Goal: Task Accomplishment & Management: Use online tool/utility

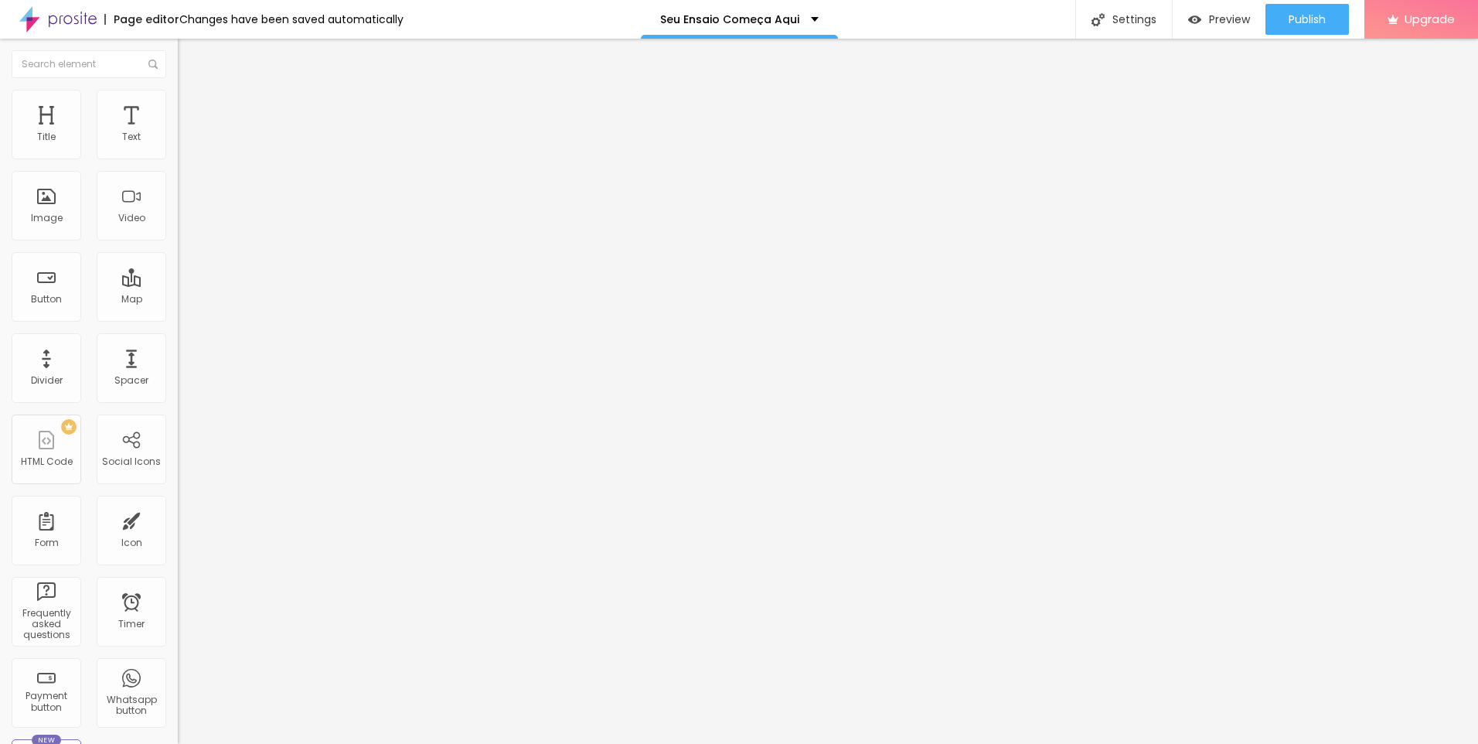
click at [189, 56] on img "button" at bounding box center [195, 56] width 12 height 12
click at [189, 55] on img "button" at bounding box center [195, 56] width 12 height 12
click at [178, 105] on li "Advanced" at bounding box center [267, 112] width 178 height 15
drag, startPoint x: 172, startPoint y: 410, endPoint x: 12, endPoint y: 56, distance: 387.8
click at [189, 56] on img "button" at bounding box center [195, 56] width 12 height 12
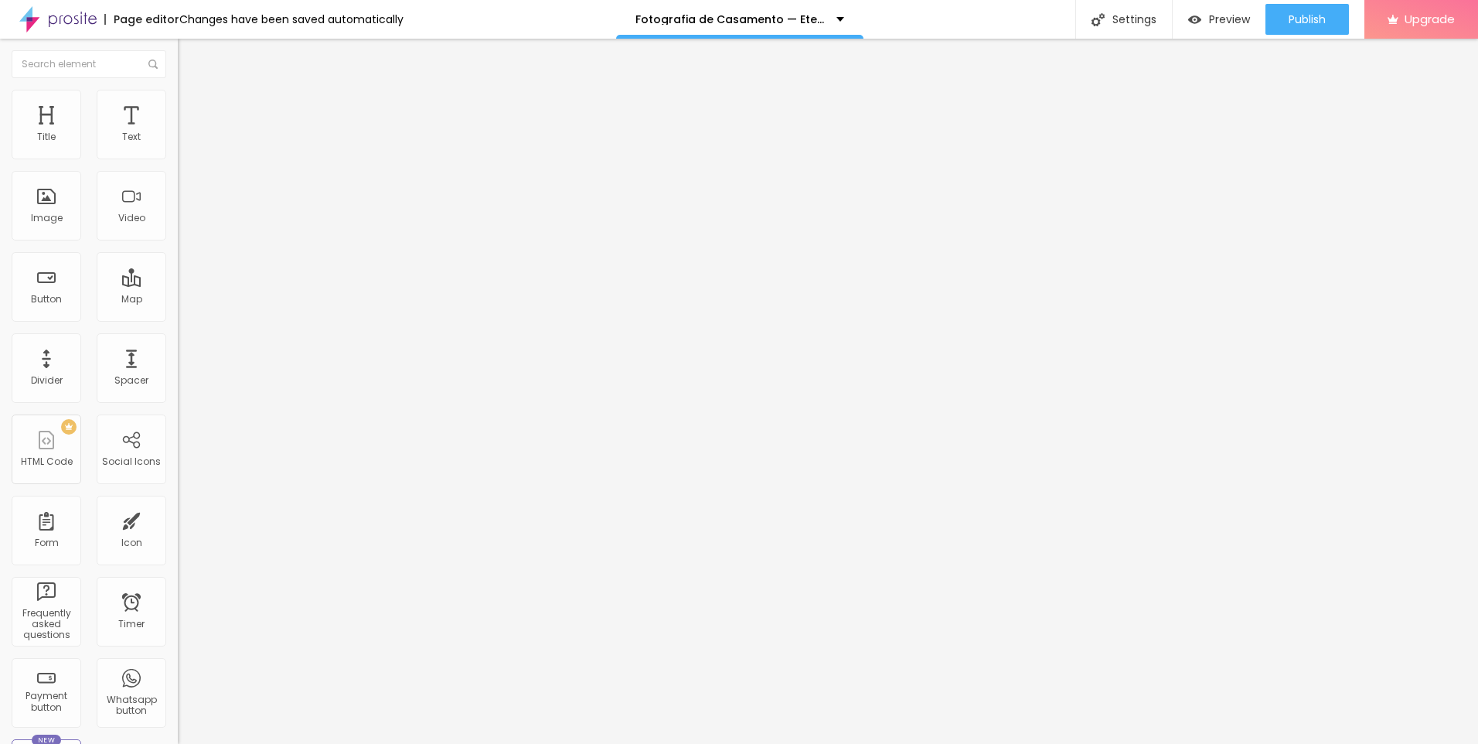
click at [178, 133] on span "Change image" at bounding box center [219, 126] width 83 height 13
click at [178, 242] on span "16:9 Cinema" at bounding box center [207, 235] width 59 height 13
click at [178, 266] on span "Default" at bounding box center [194, 259] width 33 height 13
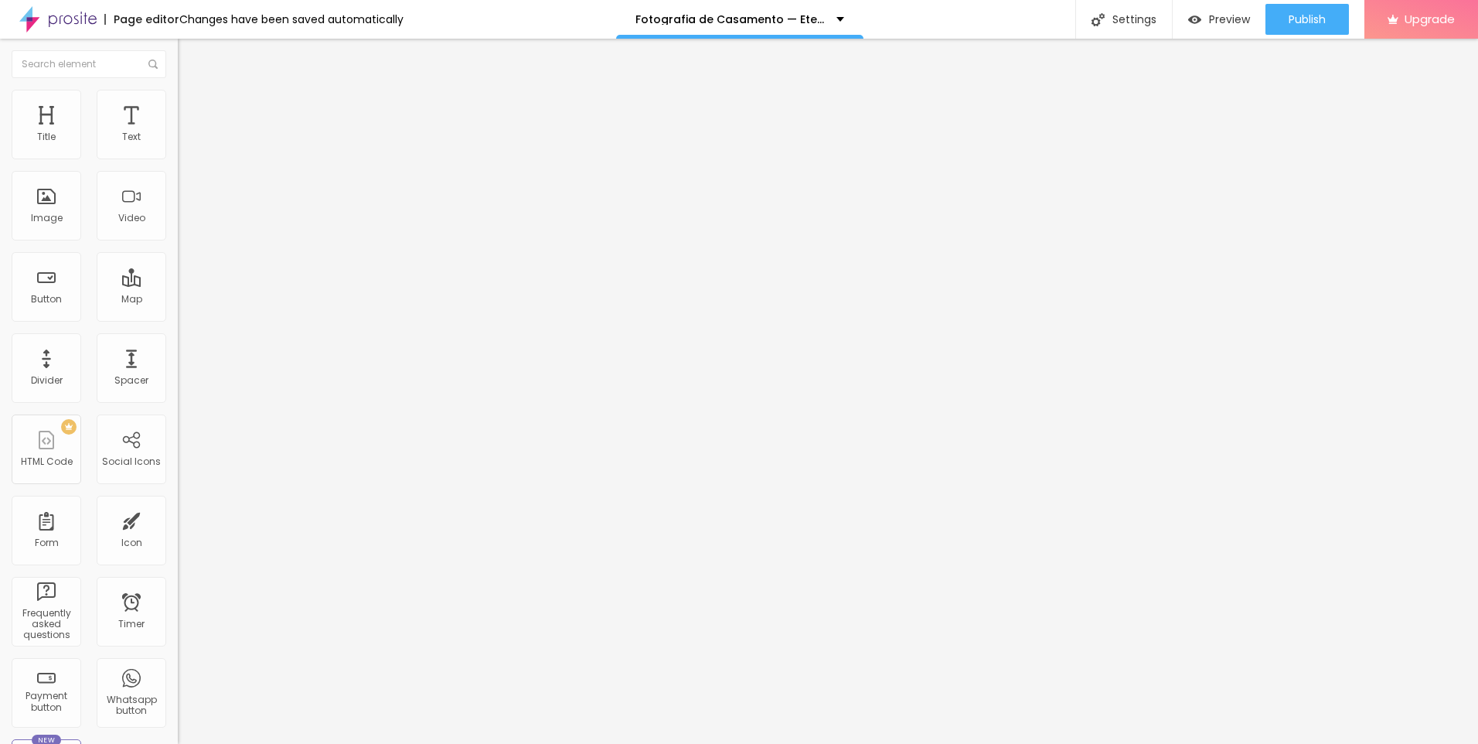
click at [178, 274] on div "Square 1:1" at bounding box center [267, 268] width 178 height 9
click at [178, 283] on div "Original" at bounding box center [267, 278] width 178 height 9
click at [147, 119] on div "Text" at bounding box center [132, 125] width 70 height 70
click at [192, 107] on span "Advanced" at bounding box center [217, 100] width 50 height 13
type input "11"
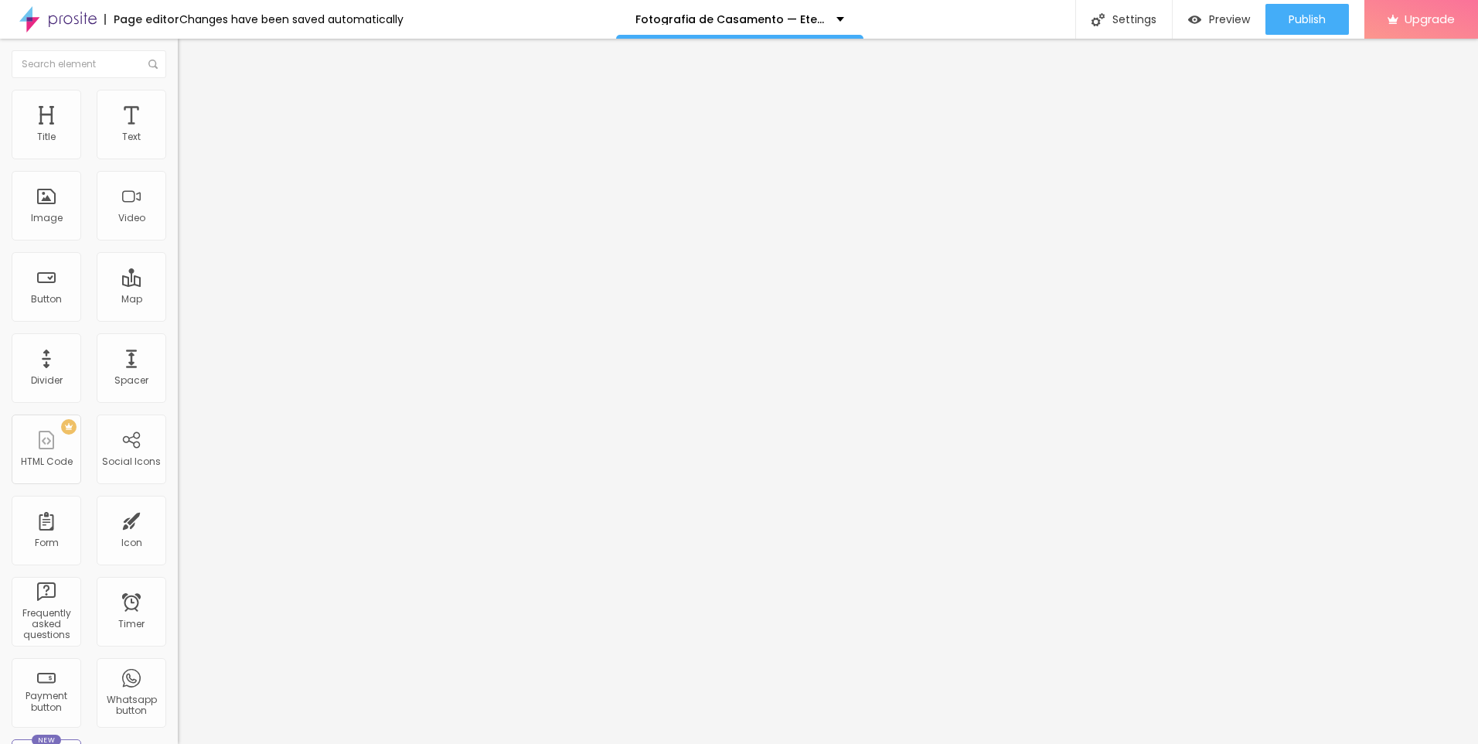
type input "11"
type input "12"
type input "13"
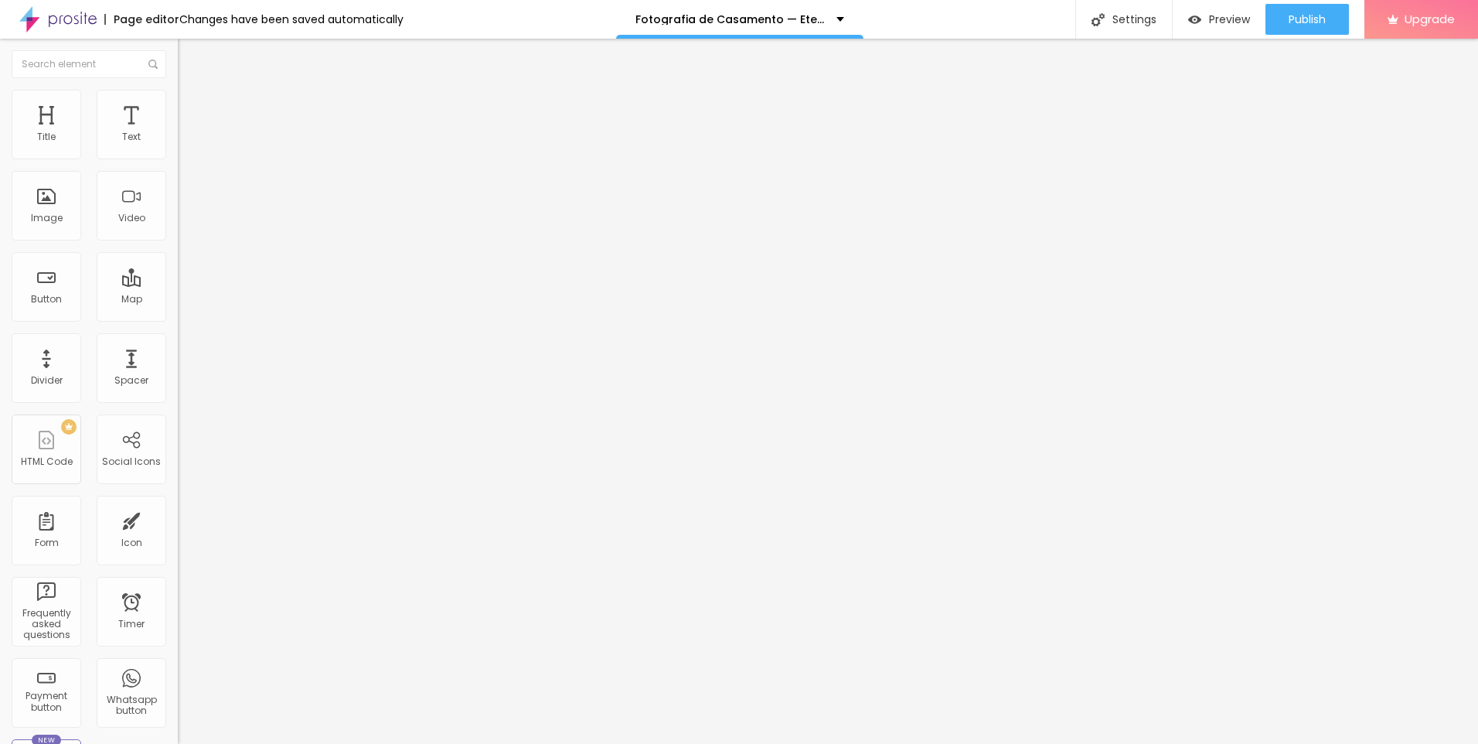
type input "15"
type input "17"
type input "20"
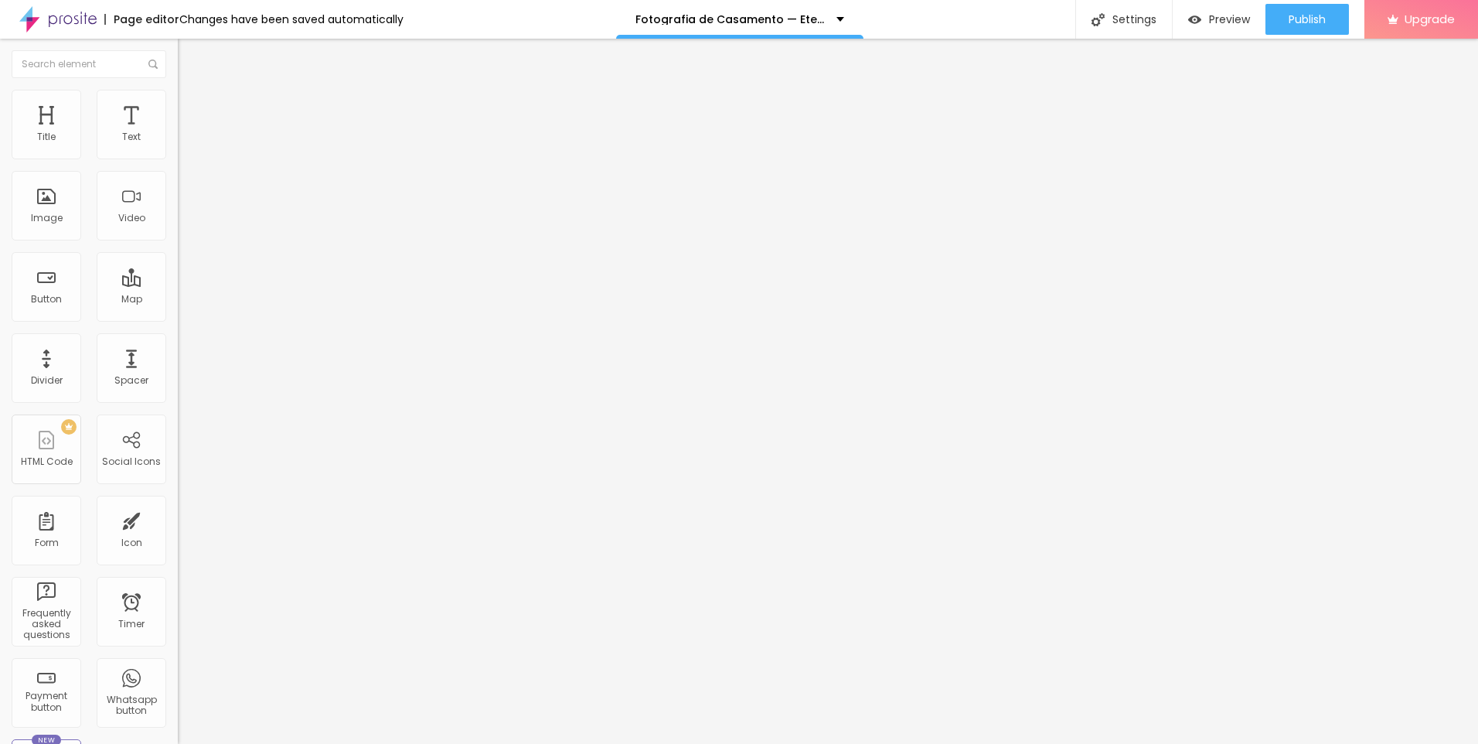
type input "20"
type input "21"
type input "22"
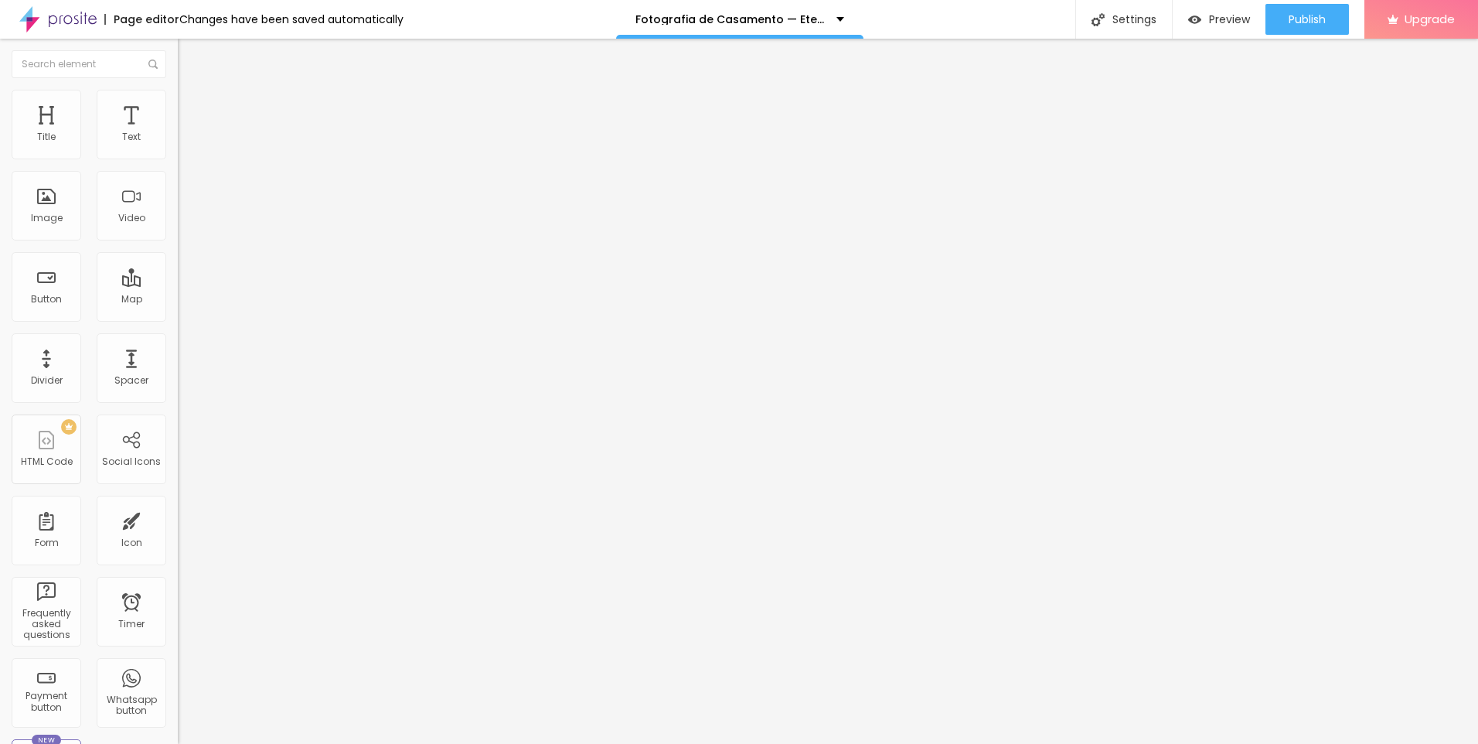
type input "25"
type input "26"
type input "28"
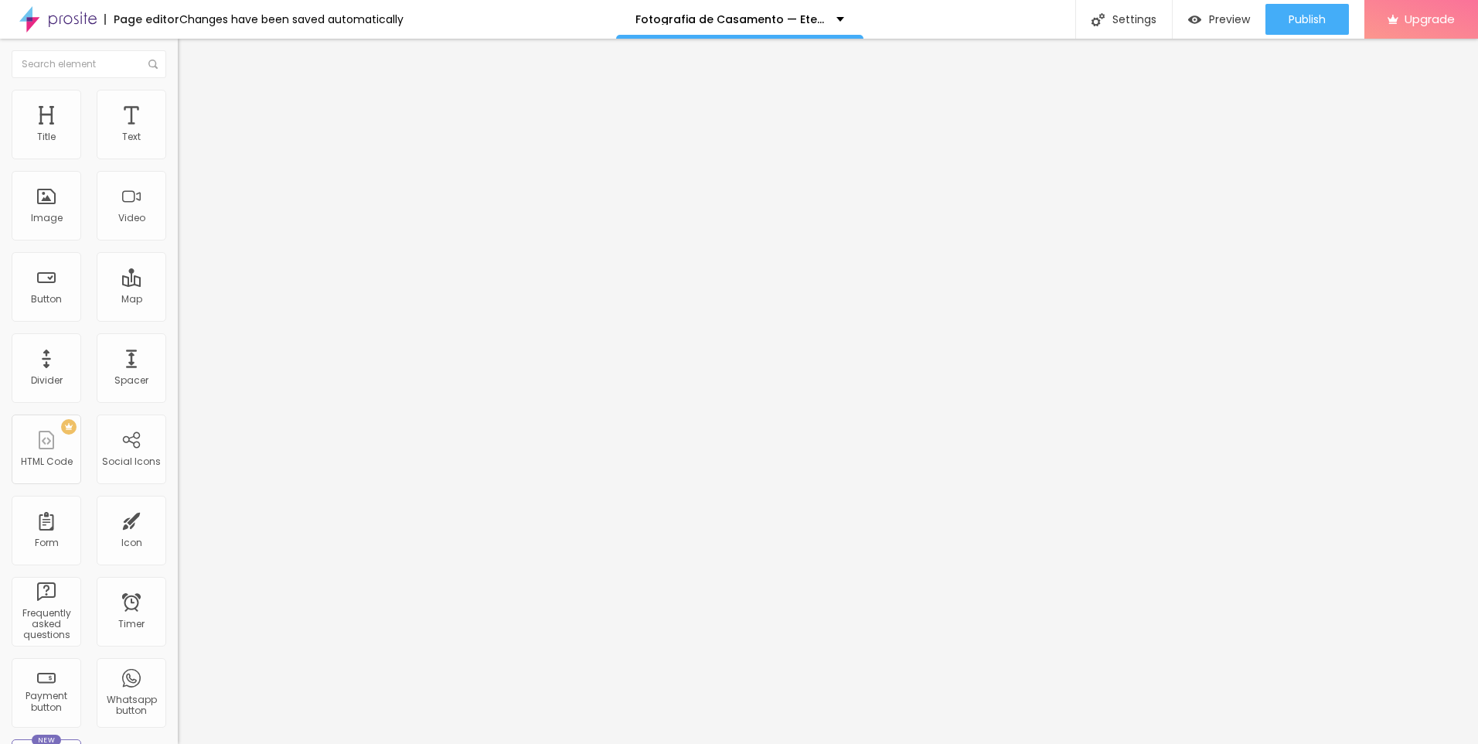
type input "28"
type input "31"
type input "34"
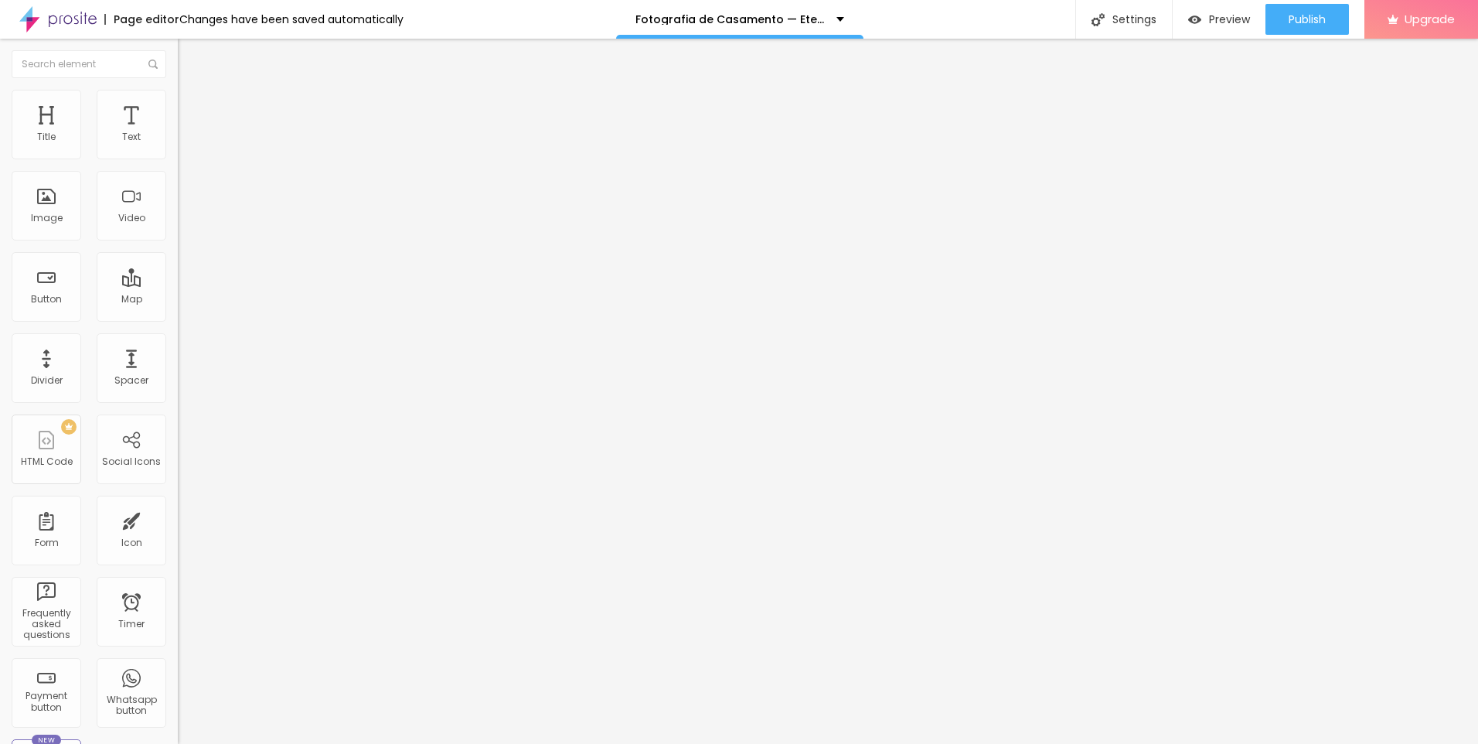
type input "37"
type input "39"
type input "40"
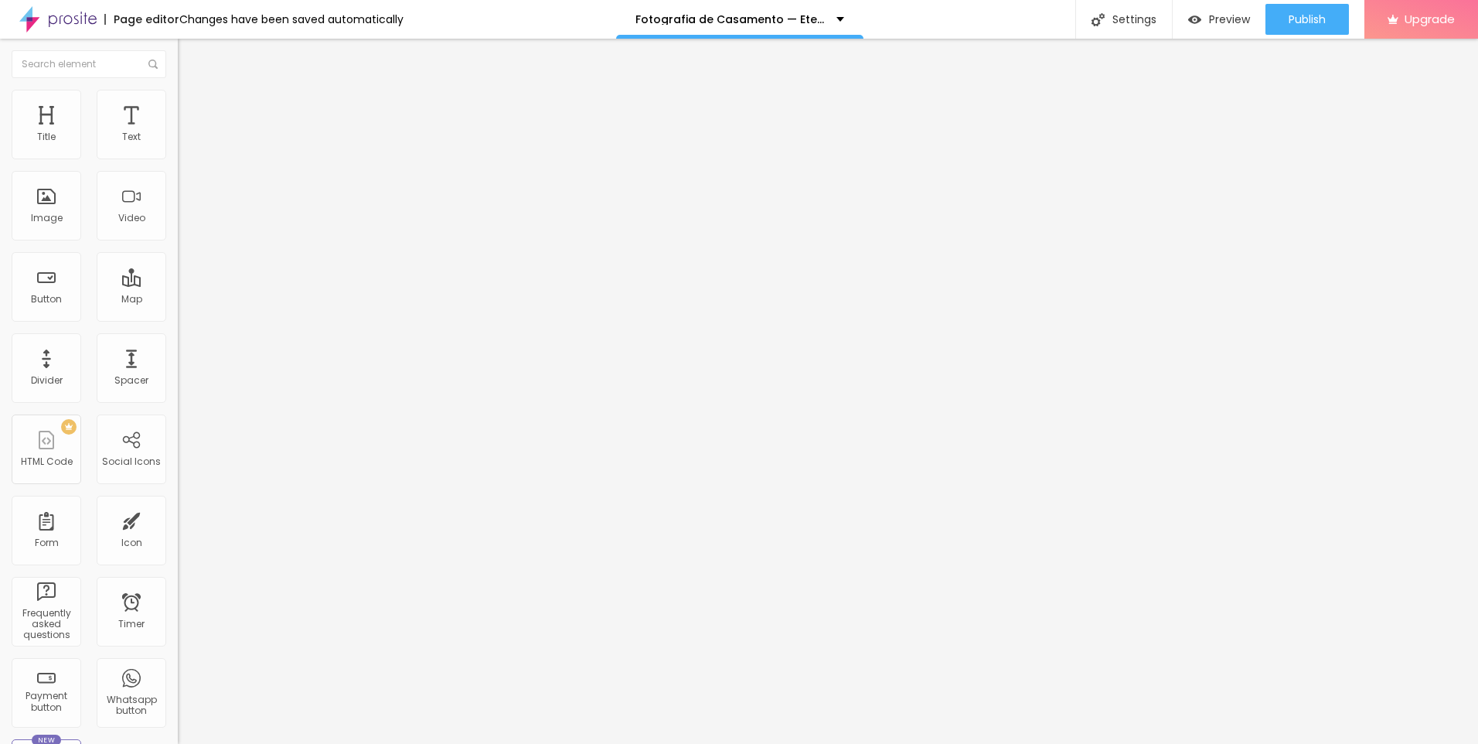
type input "40"
type input "41"
type input "40"
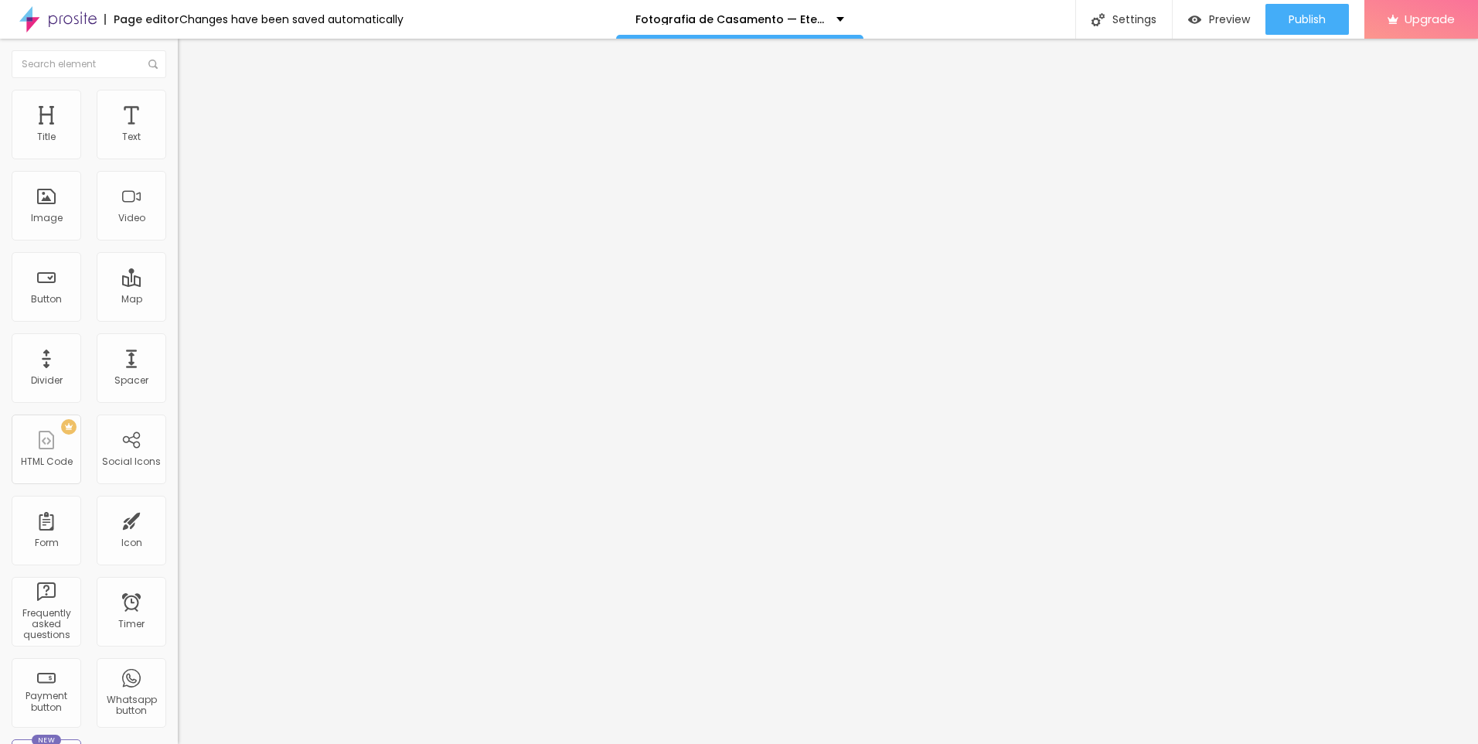
type input "39"
type input "36"
type input "35"
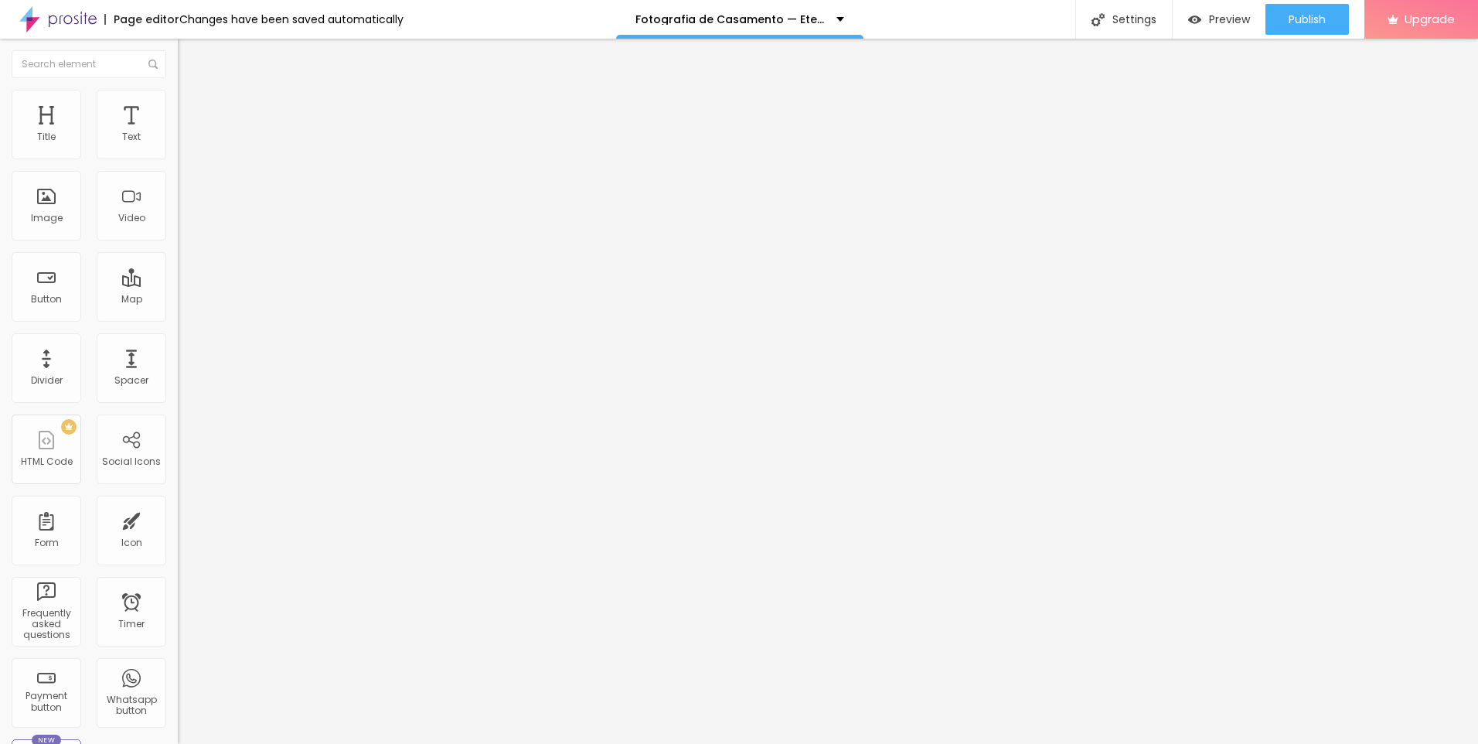
type input "35"
type input "34"
type input "33"
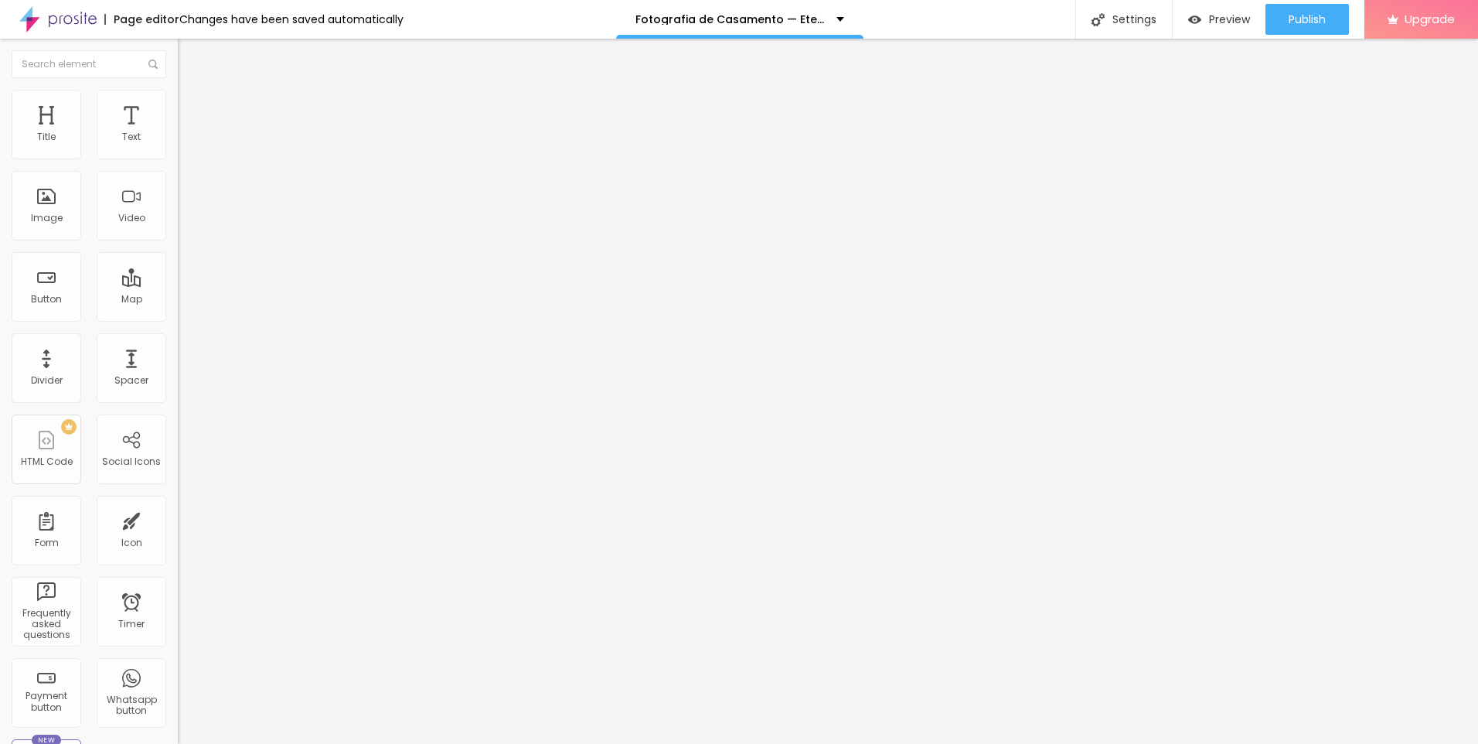
type input "32"
type input "30"
type input "29"
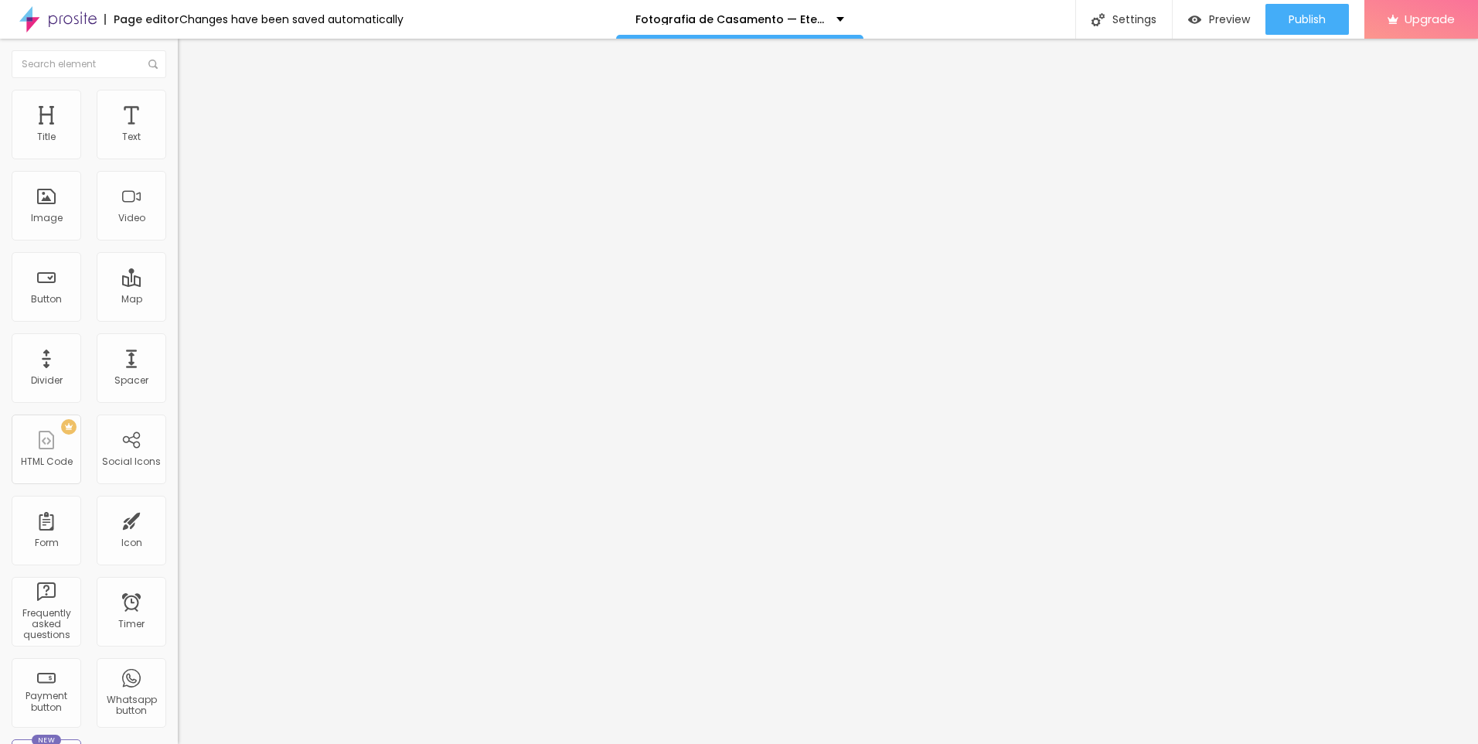
type input "29"
type input "28"
type input "26"
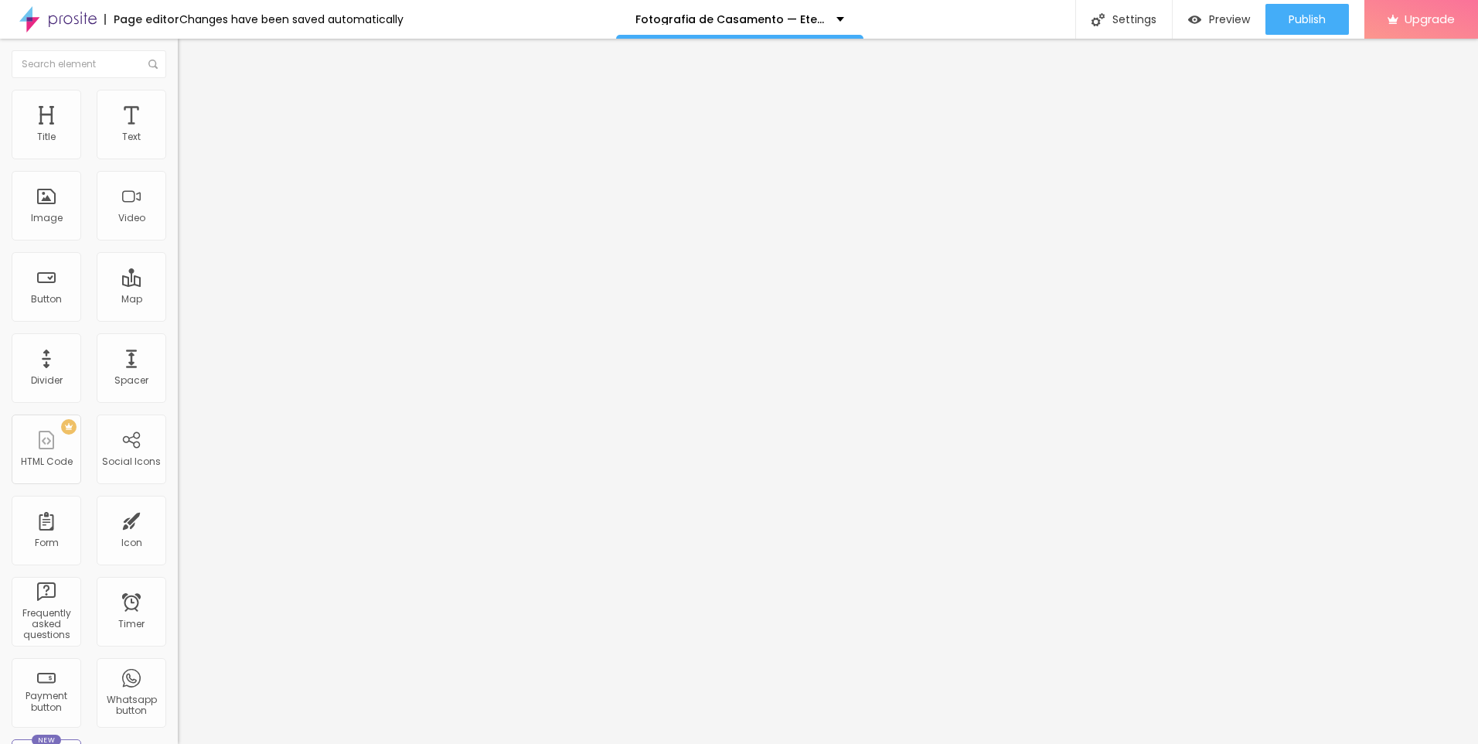
type input "25"
type input "22"
type input "21"
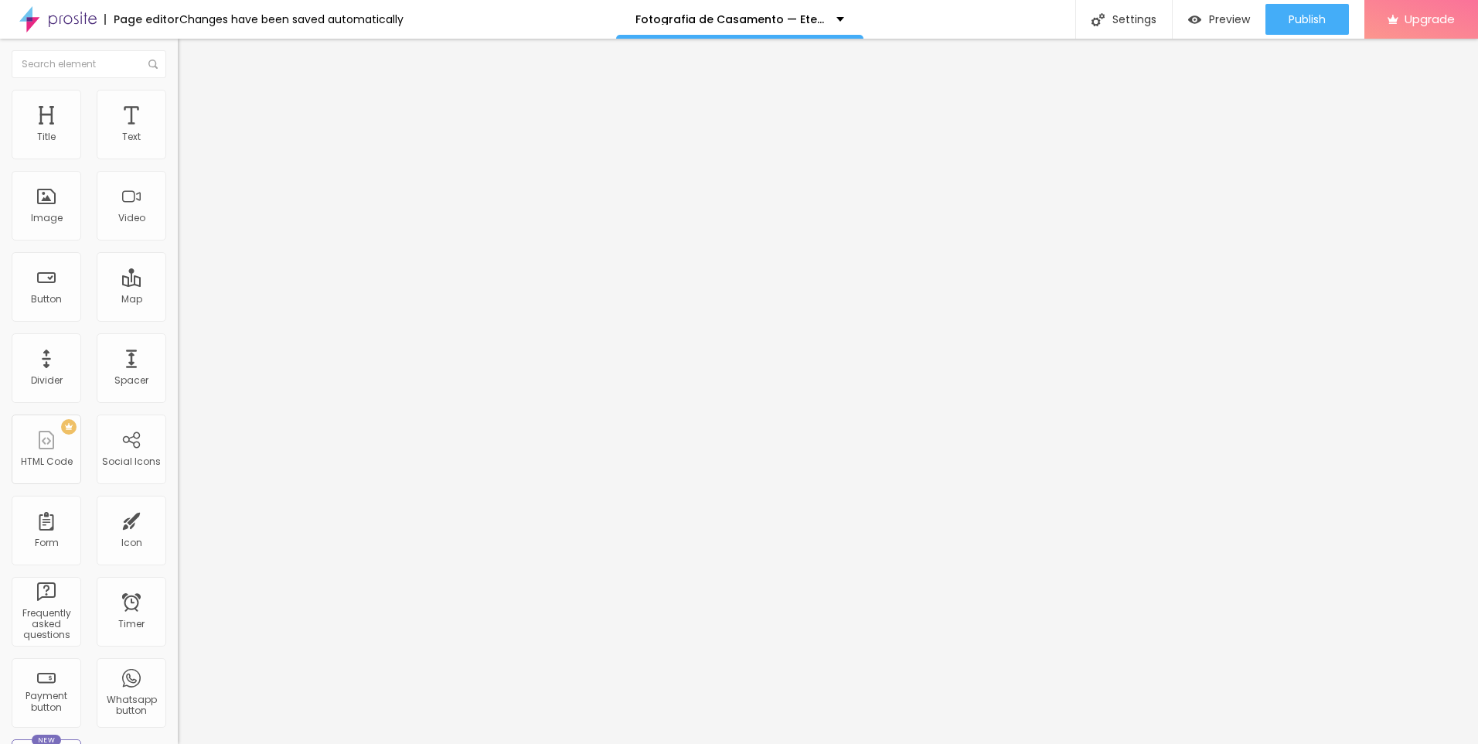
type input "21"
type input "20"
type input "19"
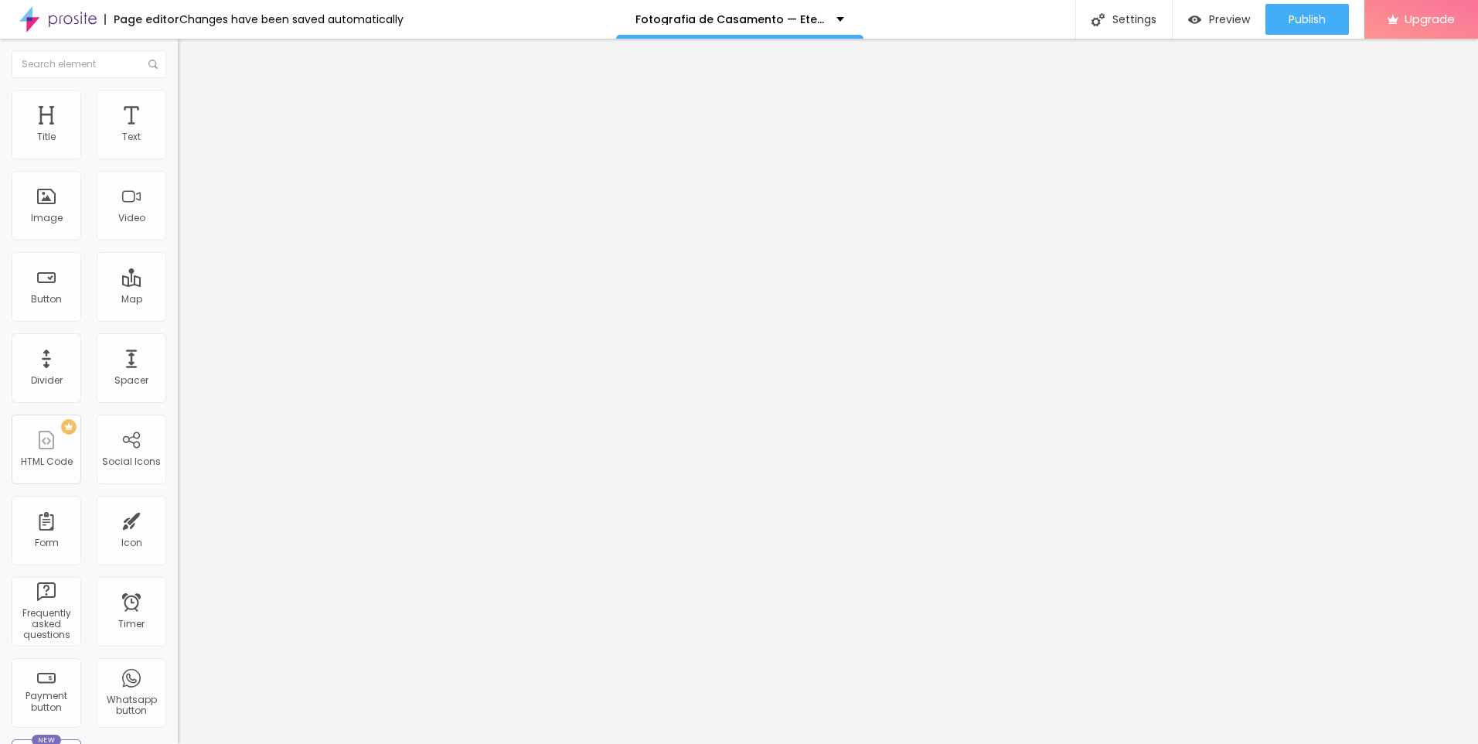
type input "18"
type input "17"
type input "16"
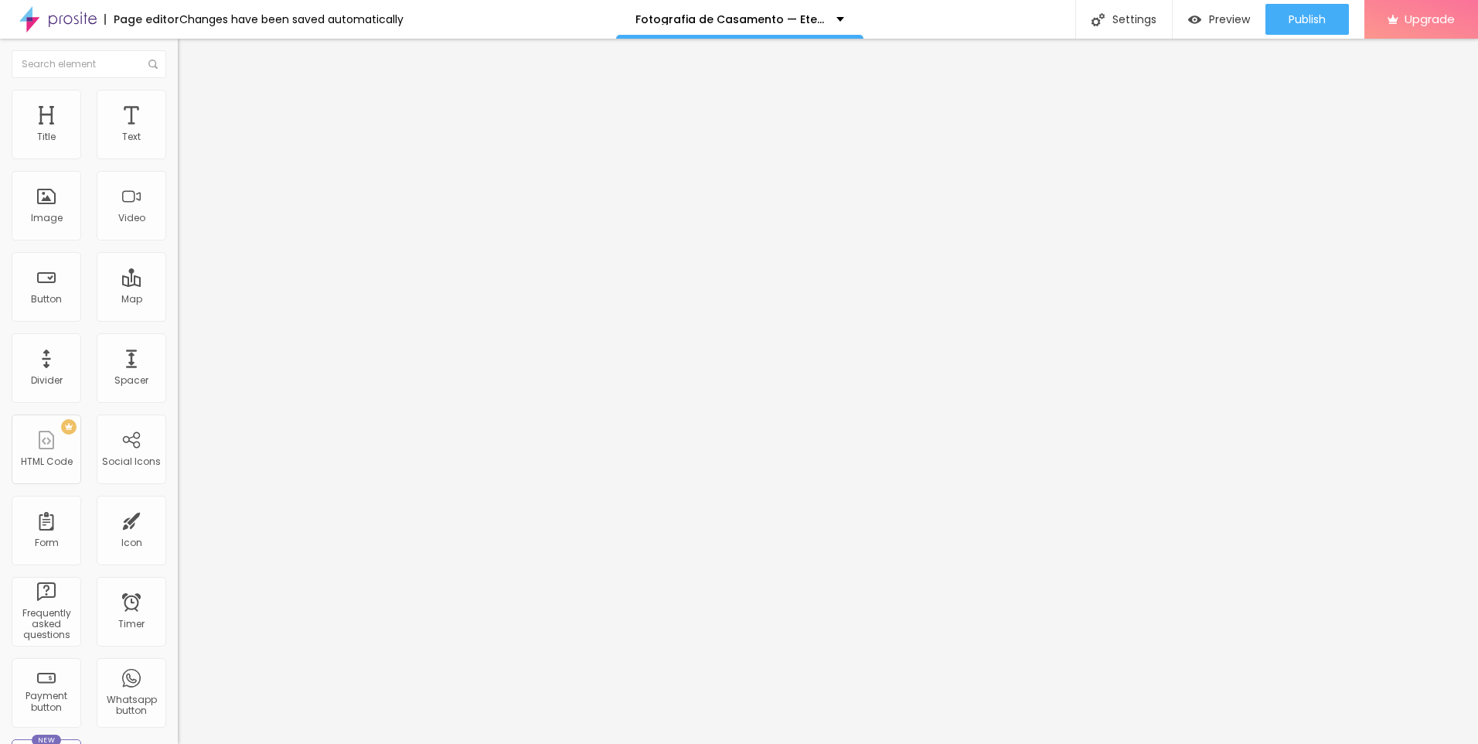
type input "16"
type input "15"
type input "14"
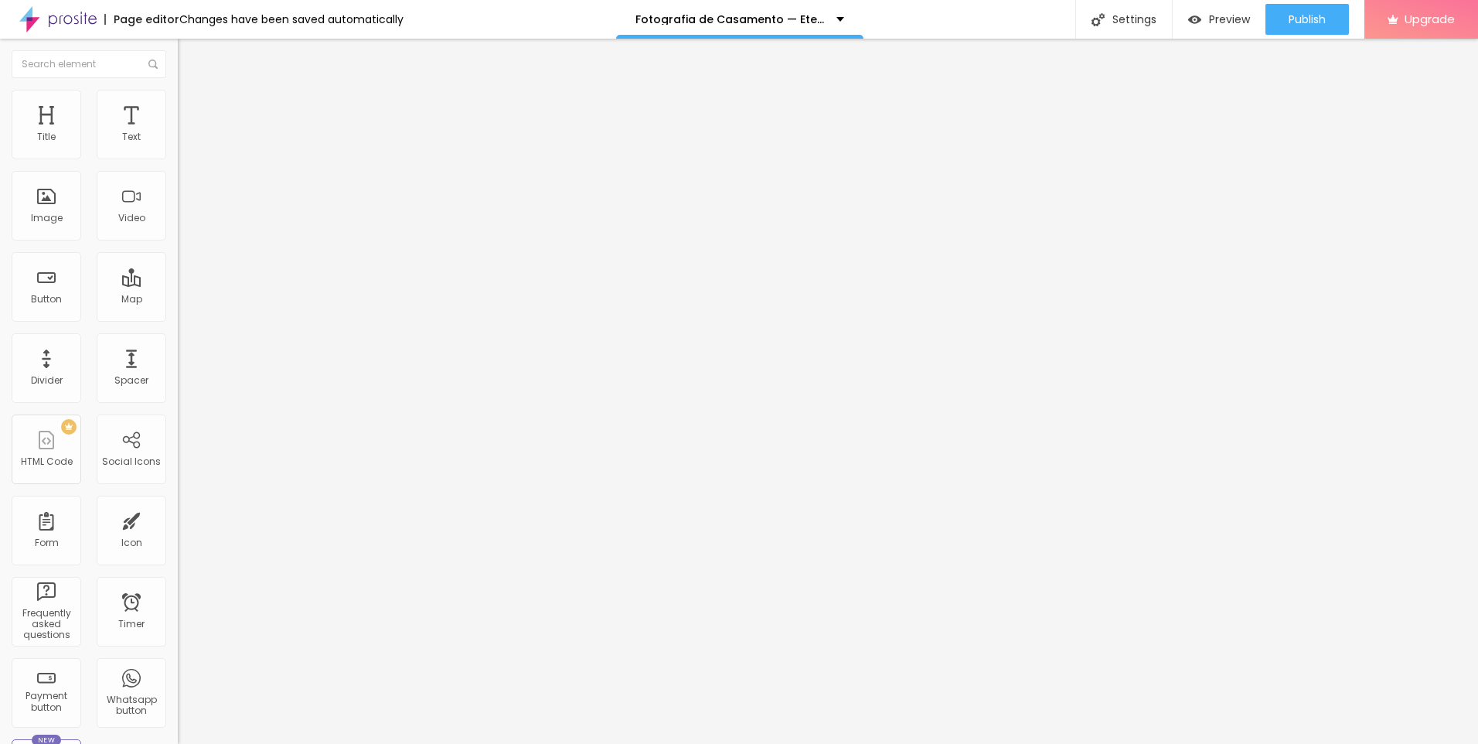
type input "12"
type input "11"
type input "8"
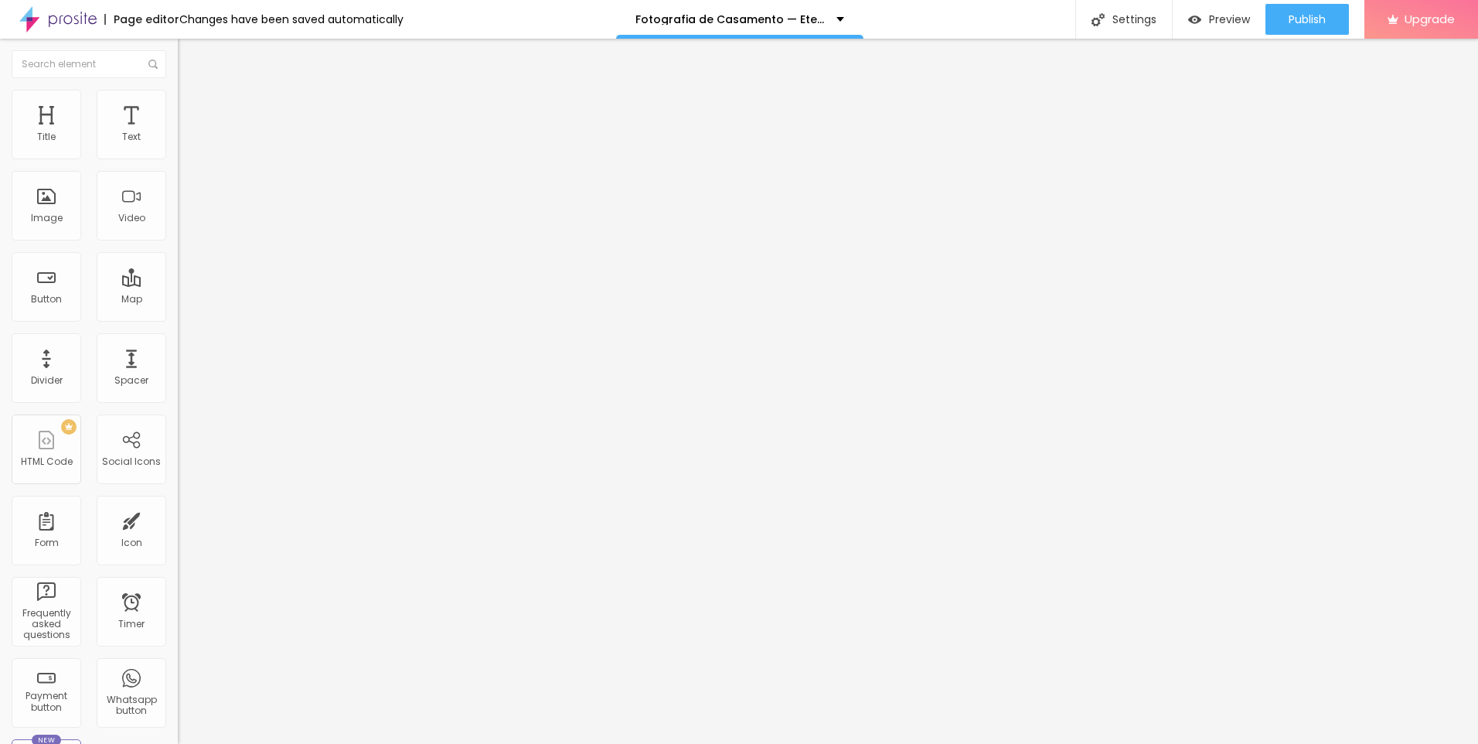
type input "8"
type input "7"
type input "9"
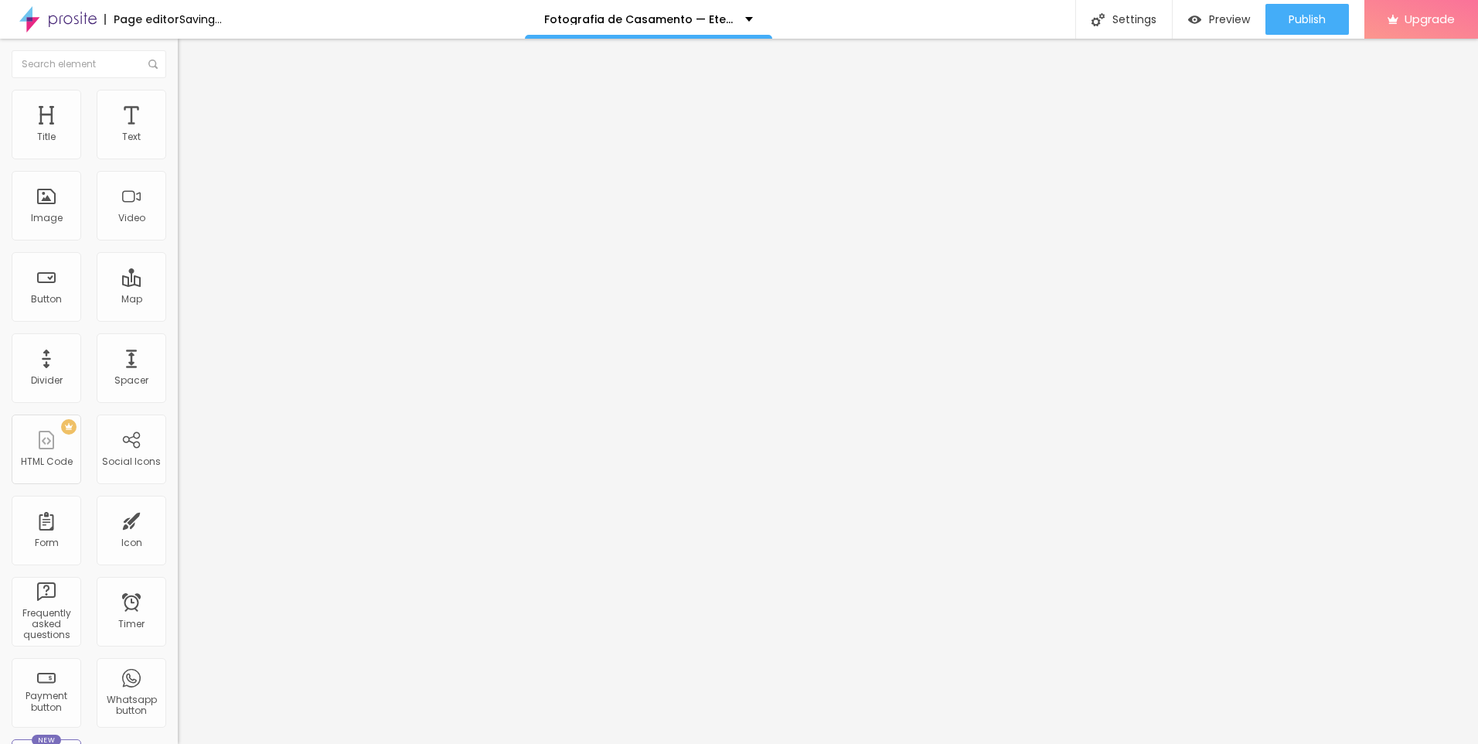
type input "14"
type input "16"
type input "20"
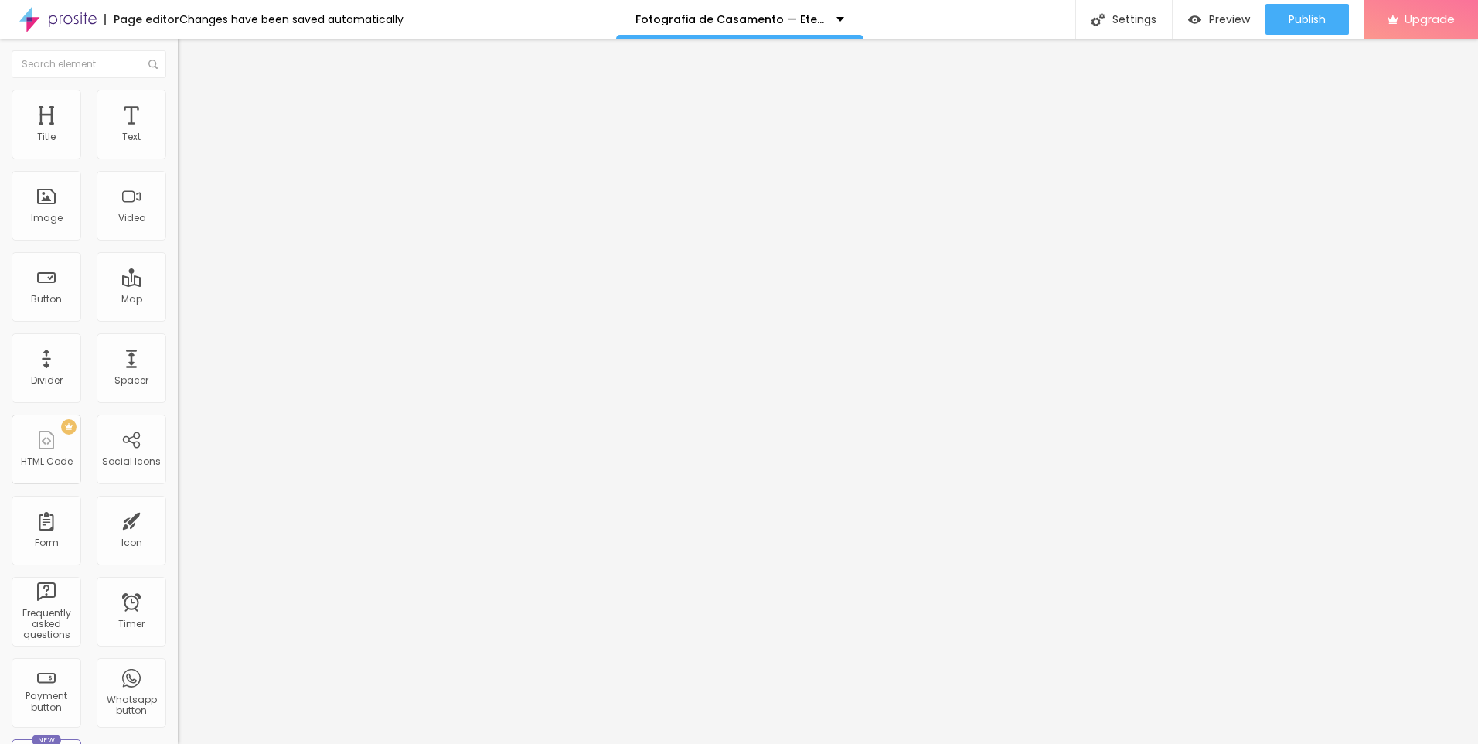
type input "20"
type input "22"
type input "24"
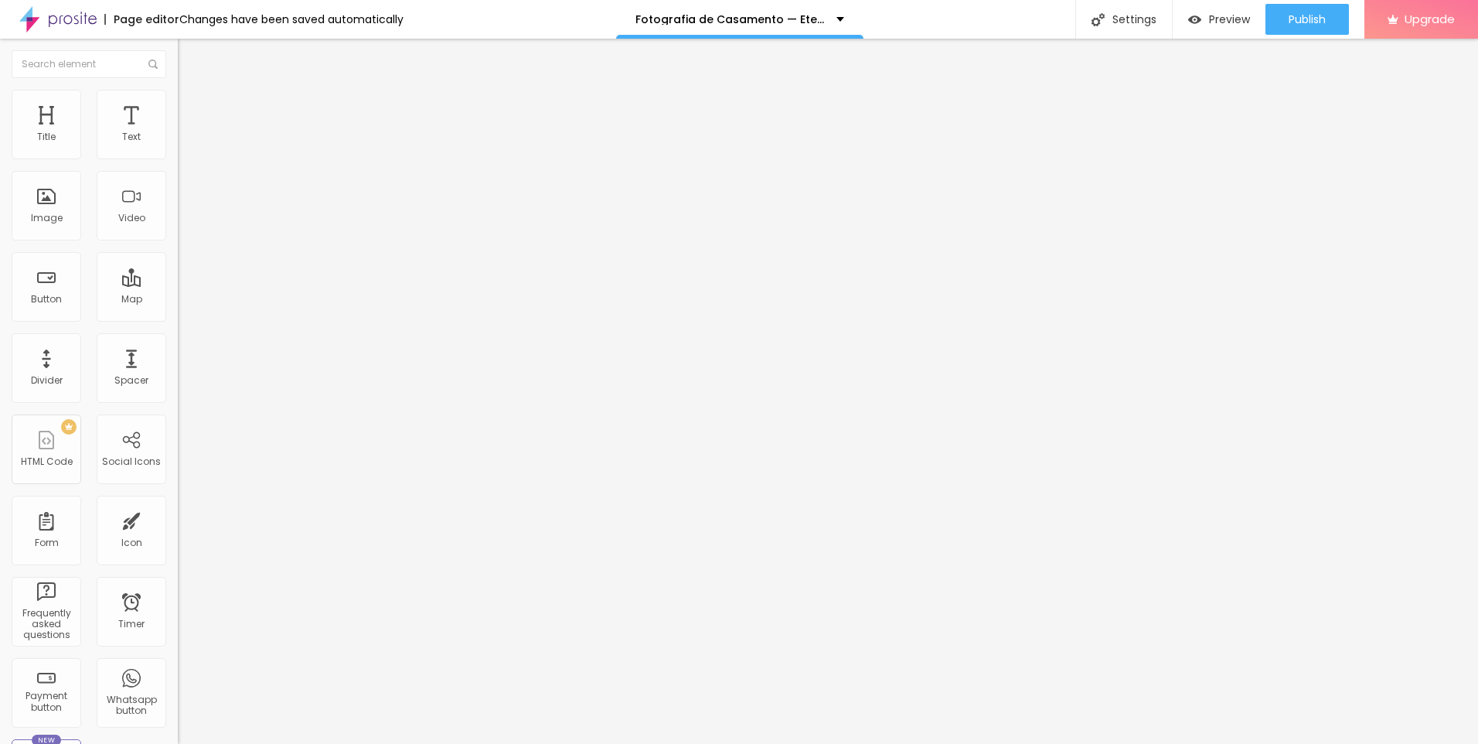
type input "25"
type input "26"
type input "27"
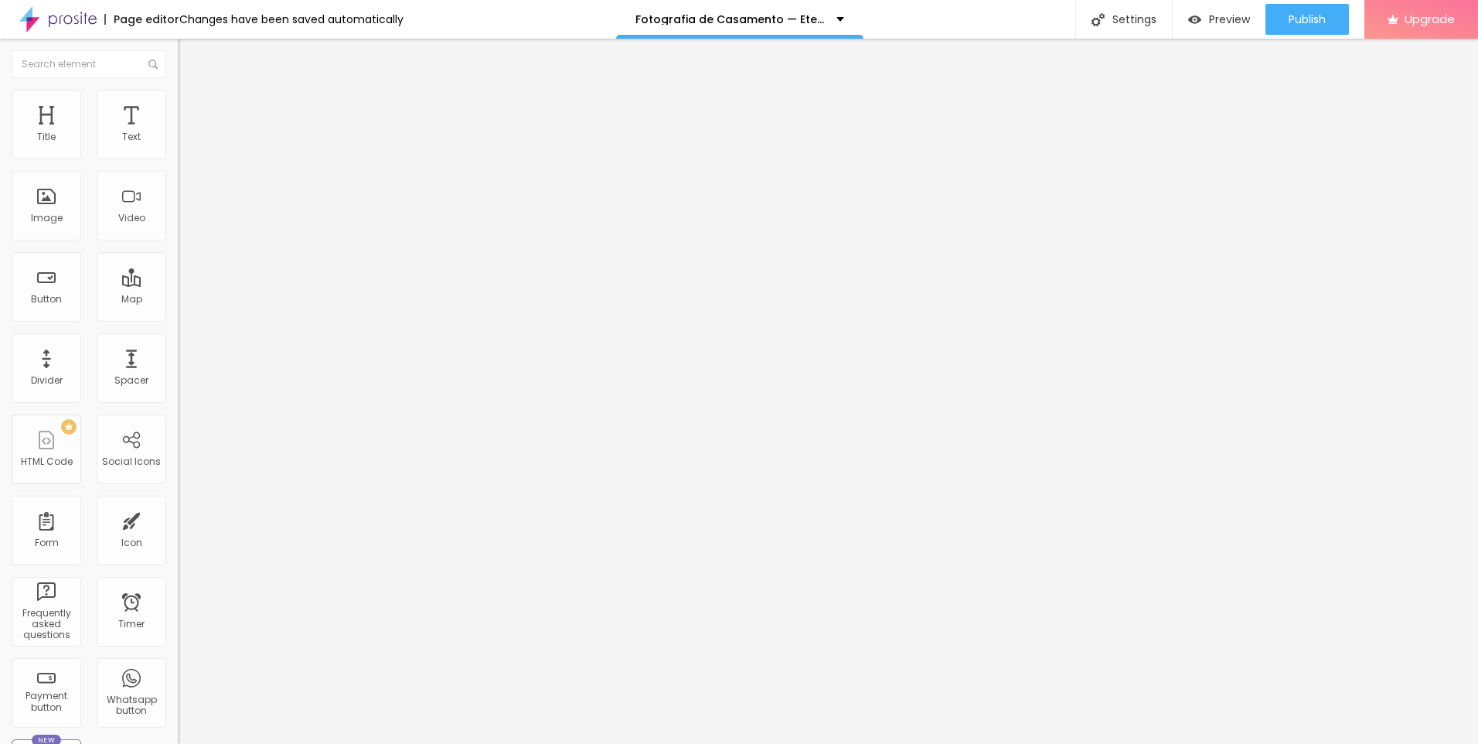
type input "27"
type input "28"
type input "29"
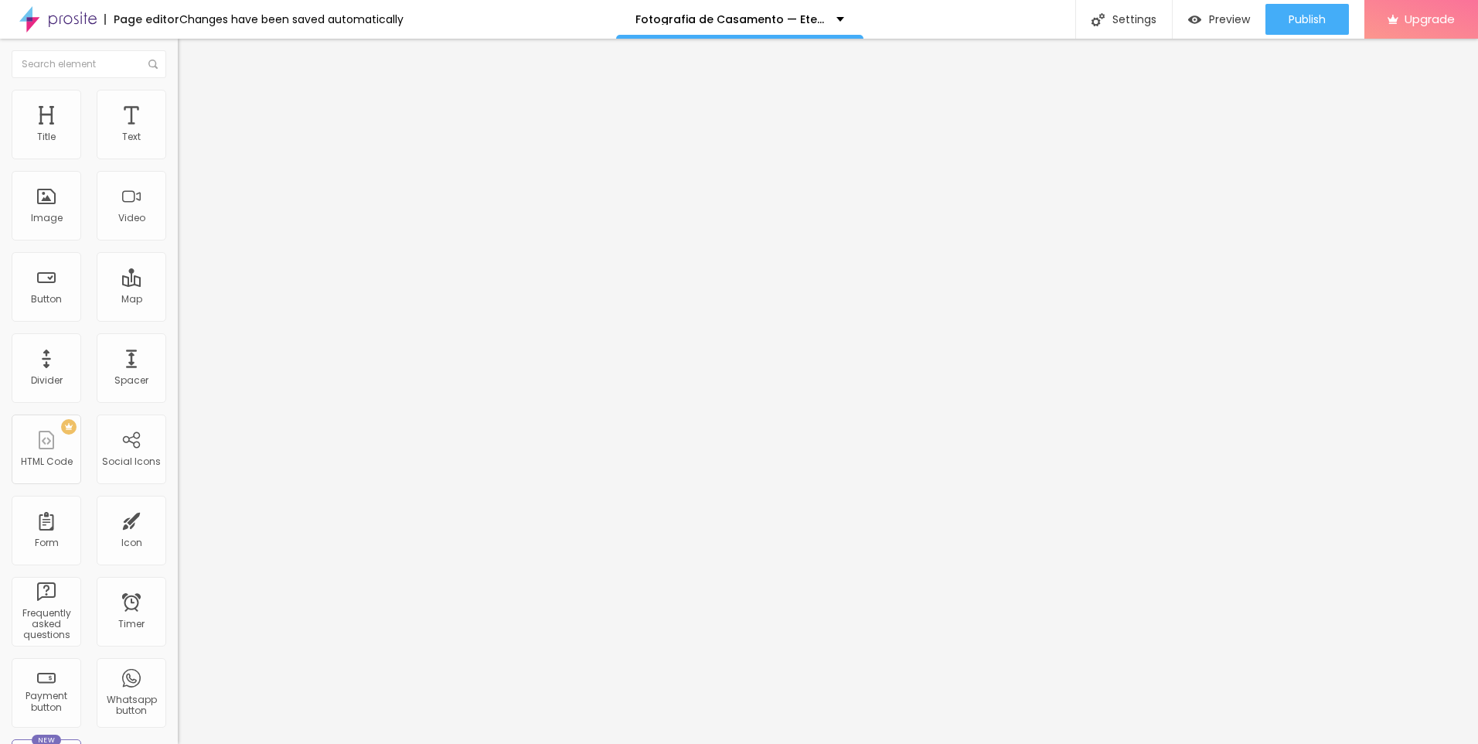
type input "30"
type input "31"
drag, startPoint x: 45, startPoint y: 152, endPoint x: 66, endPoint y: 152, distance: 20.9
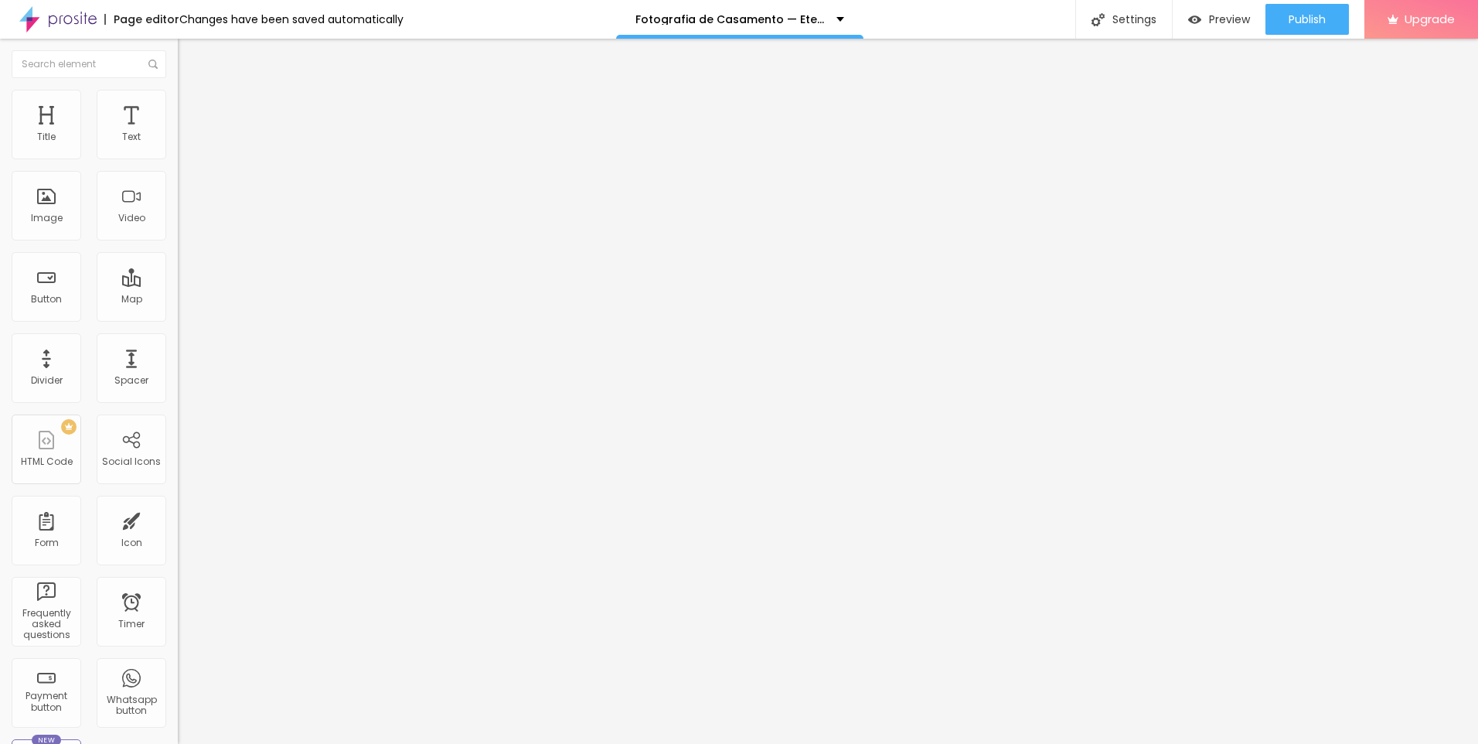
type input "31"
click at [178, 284] on input "range" at bounding box center [228, 290] width 100 height 12
type input "7"
type input "10"
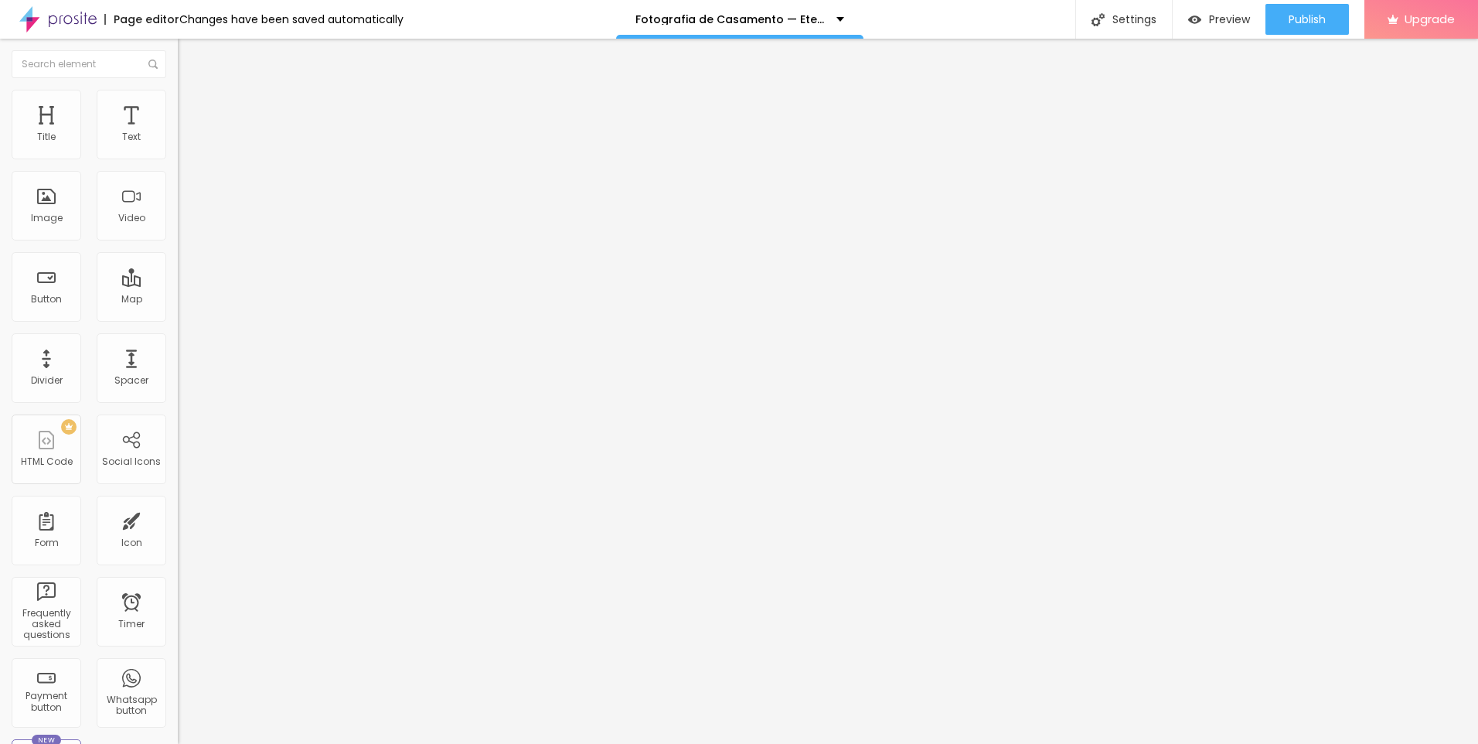
type input "10"
type input "12"
type input "16"
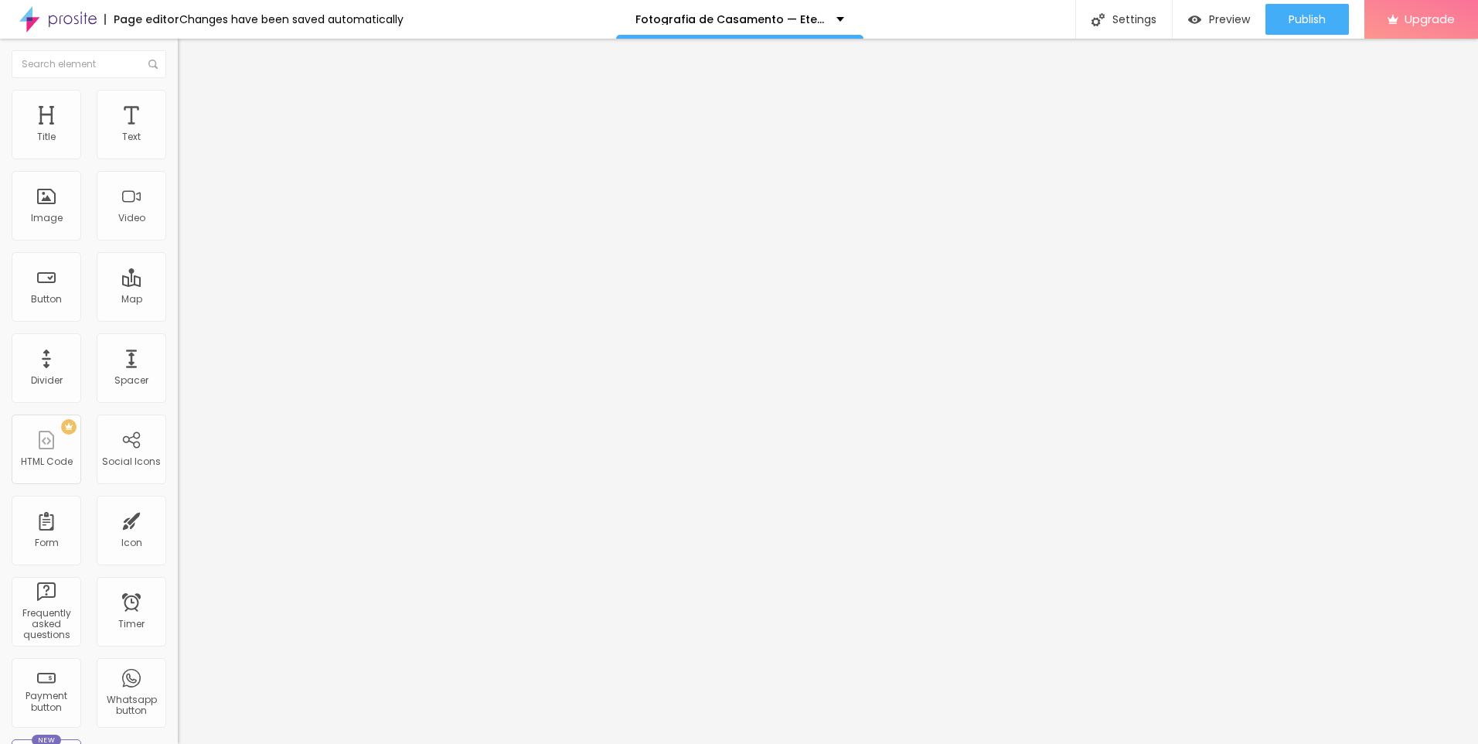
type input "17"
type input "18"
type input "19"
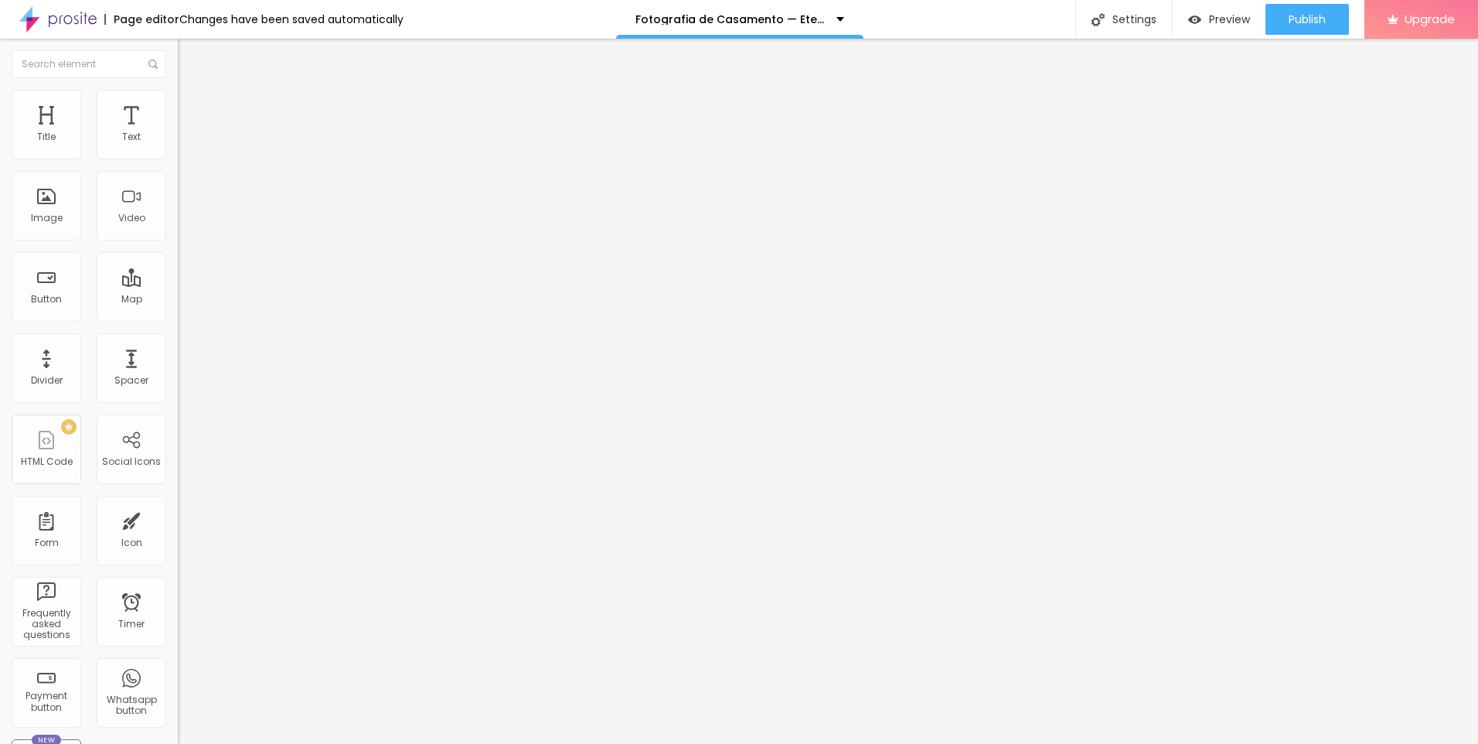
type input "19"
type input "20"
type input "21"
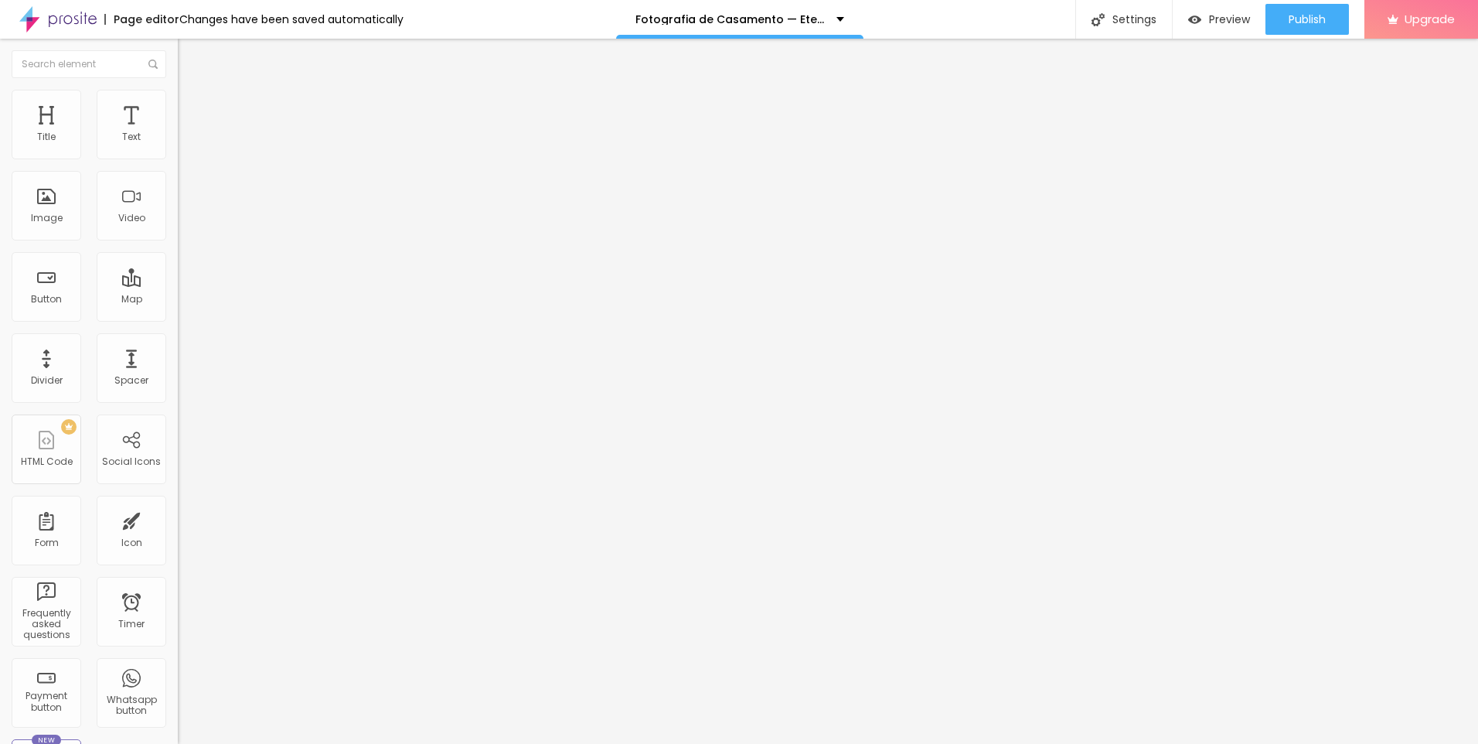
type input "22"
type input "23"
type input "24"
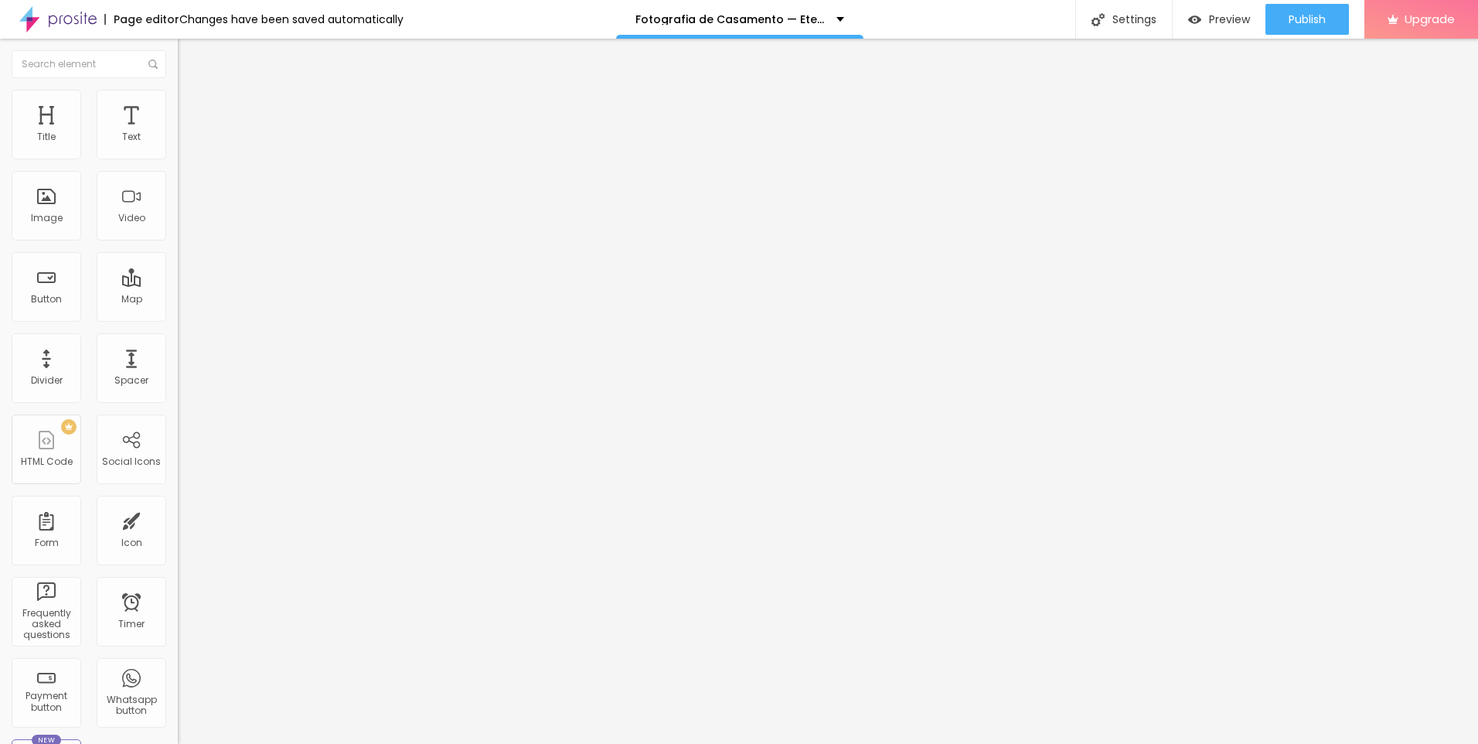
type input "24"
type input "25"
type input "26"
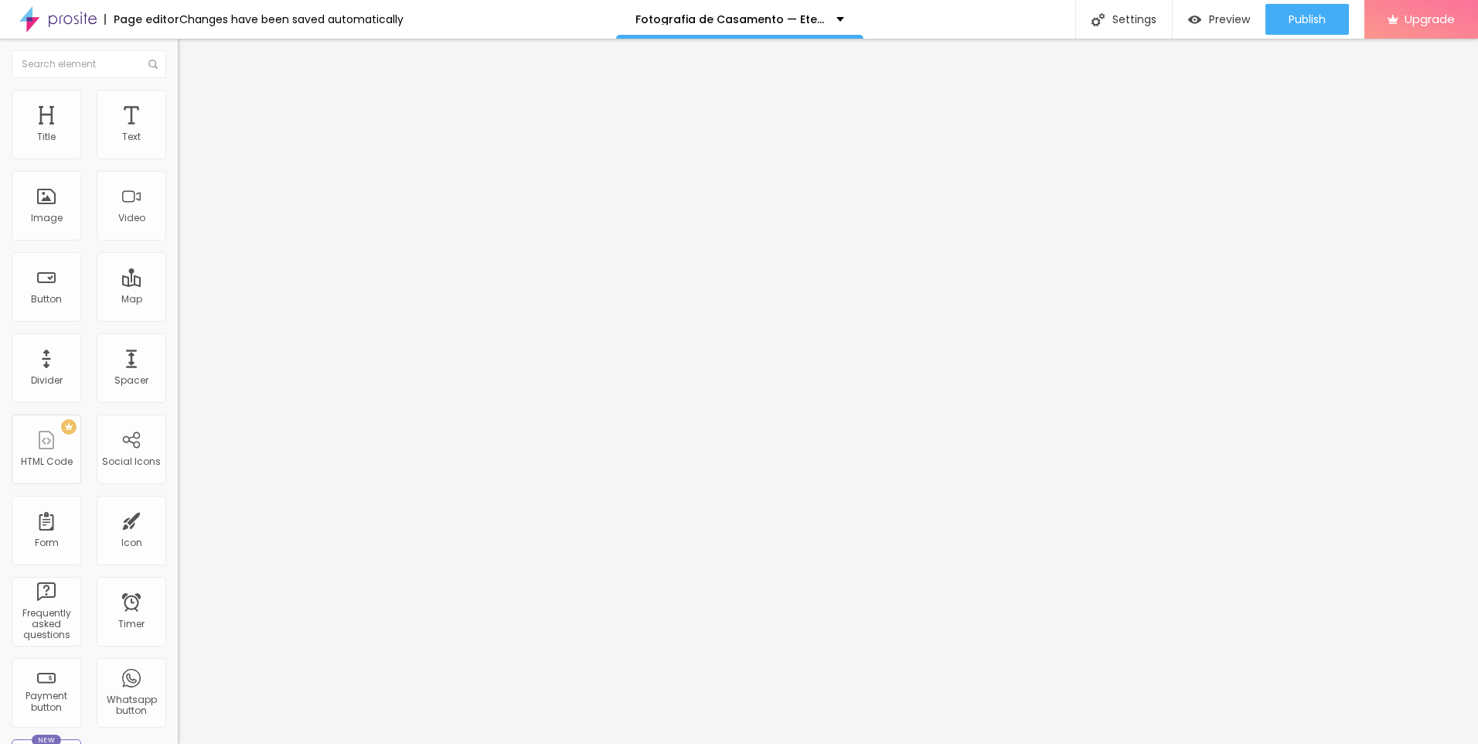
type input "27"
type input "29"
type input "30"
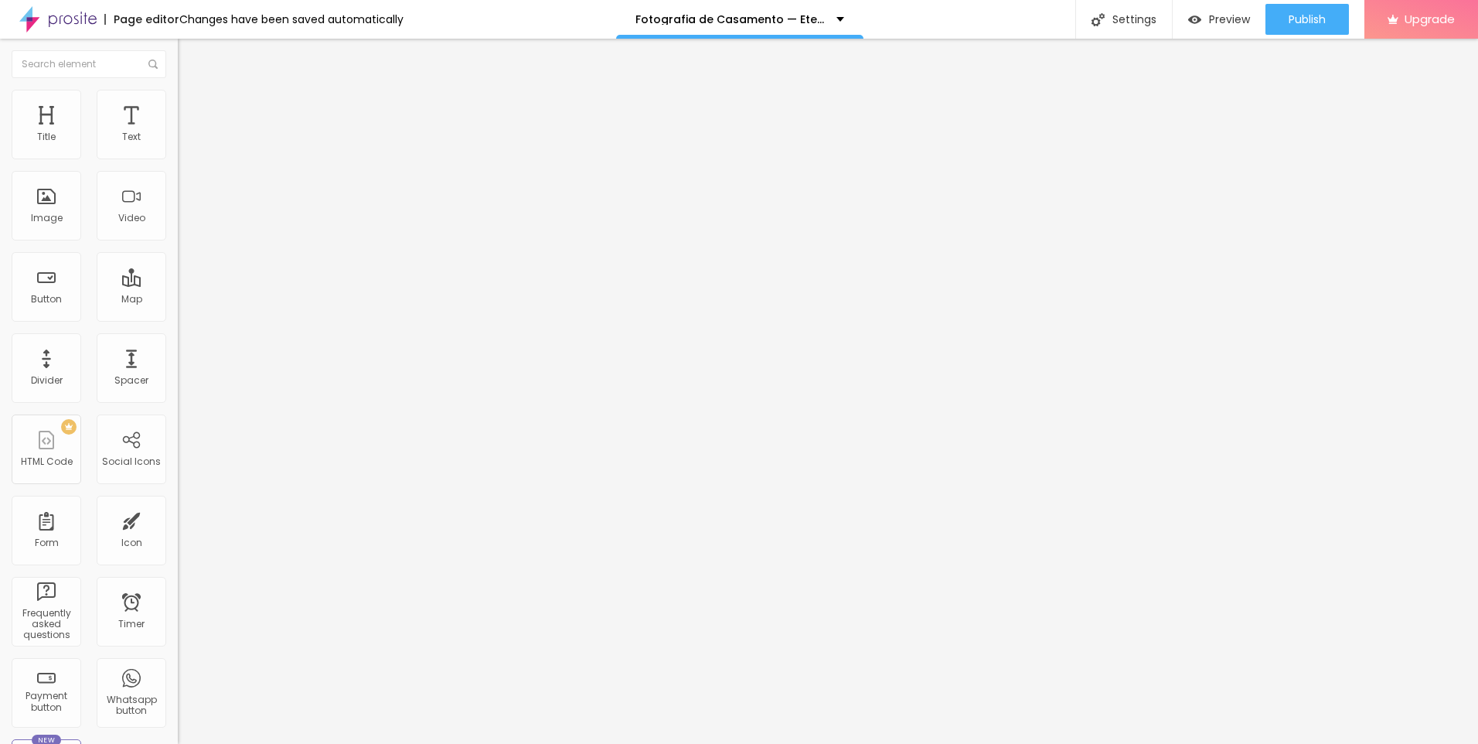
type input "30"
type input "31"
type input "32"
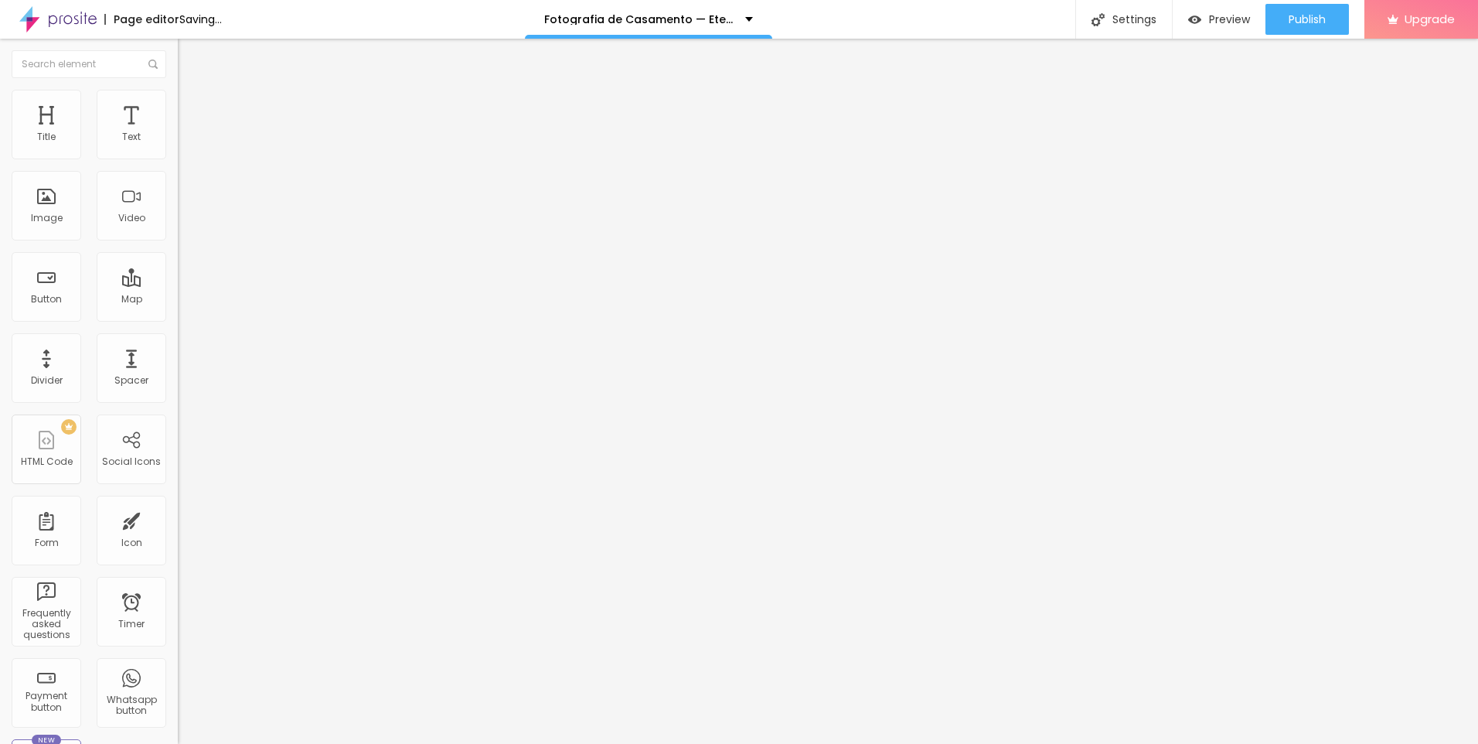
type input "33"
type input "34"
type input "35"
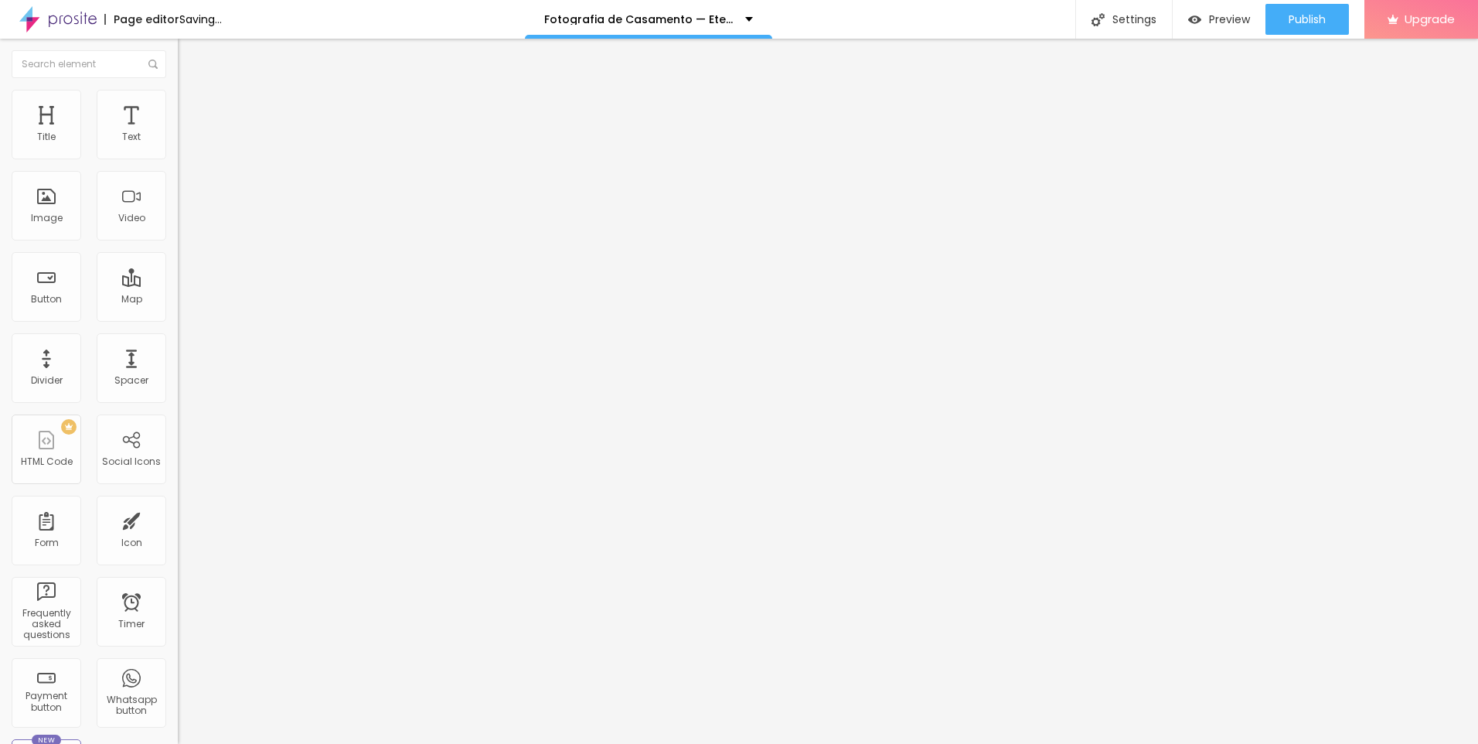
type input "35"
type input "37"
type input "38"
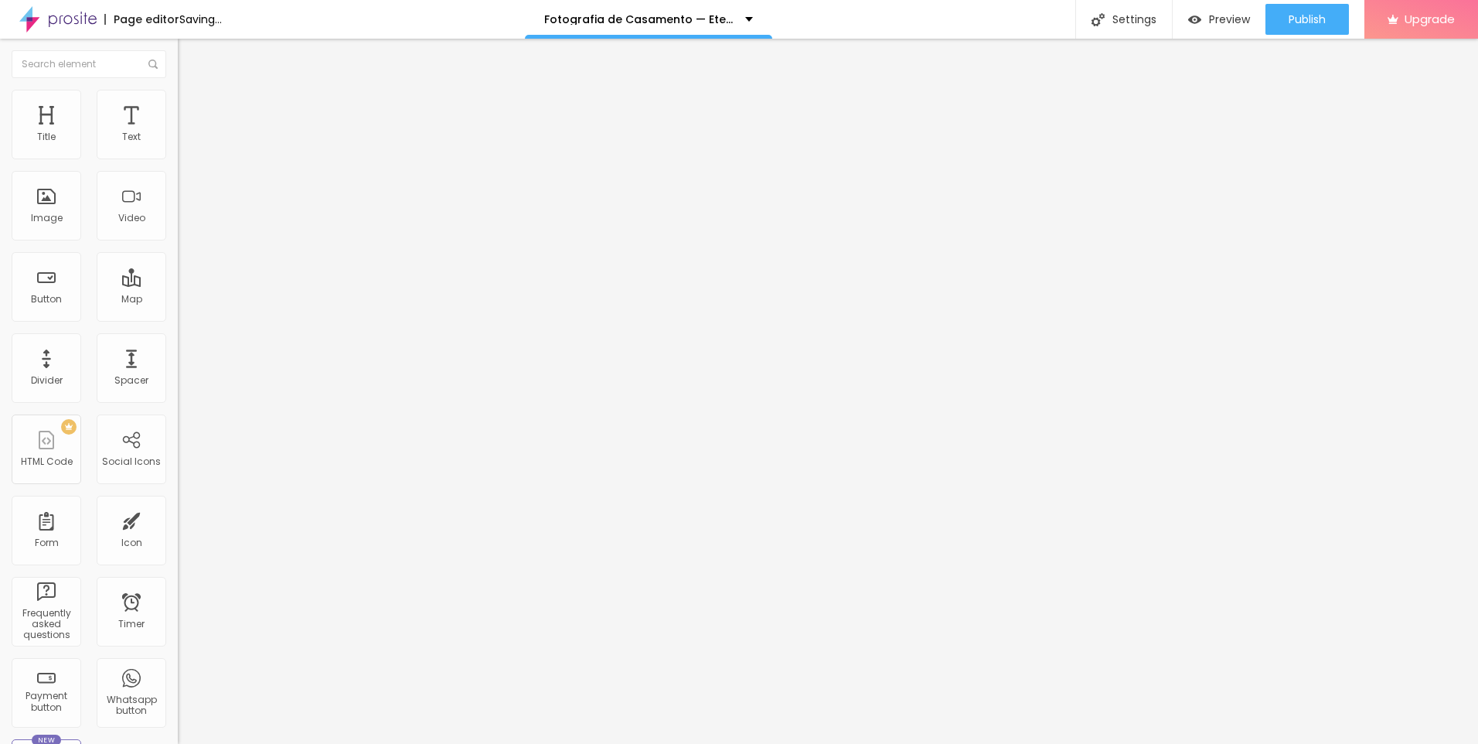
type input "39"
type input "40"
type input "41"
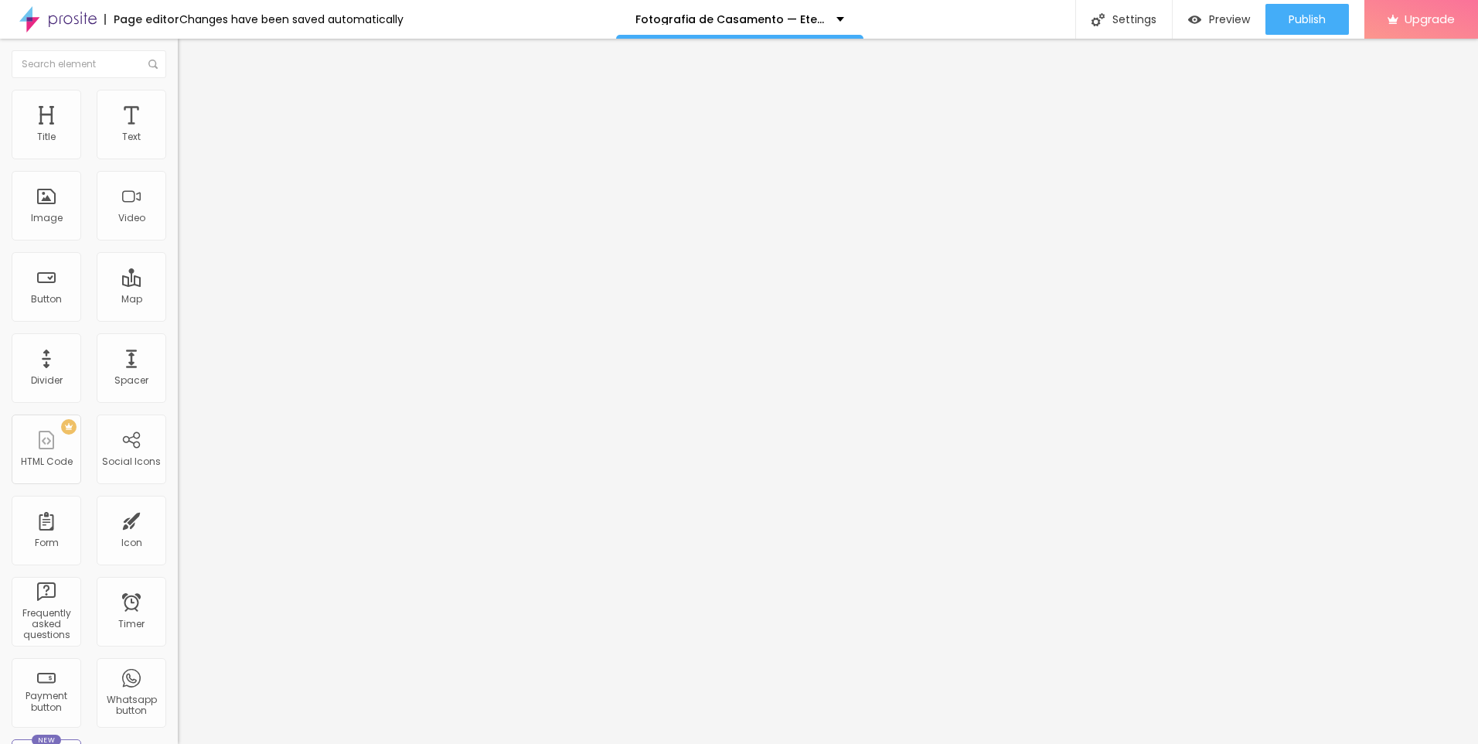
type input "41"
type input "42"
type input "41"
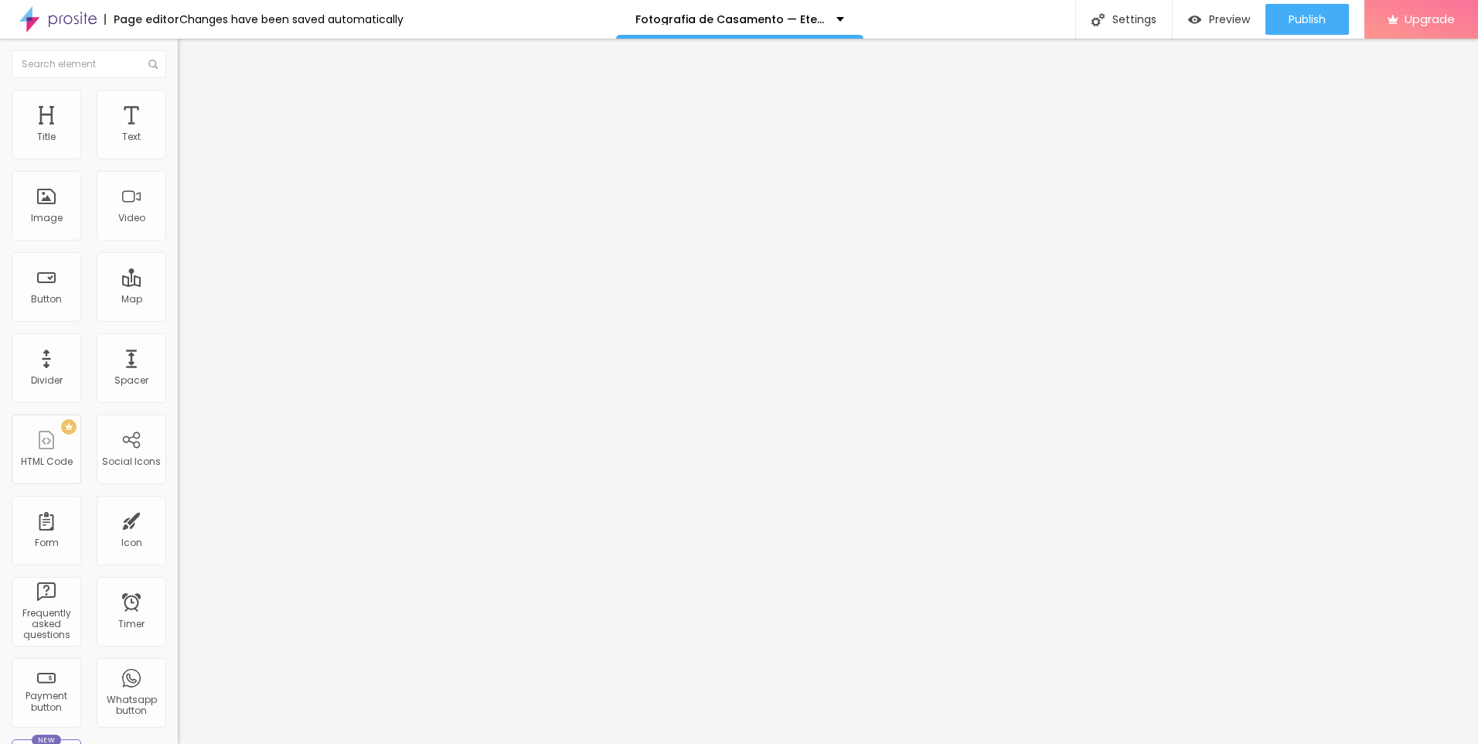
type input "39"
type input "36"
type input "34"
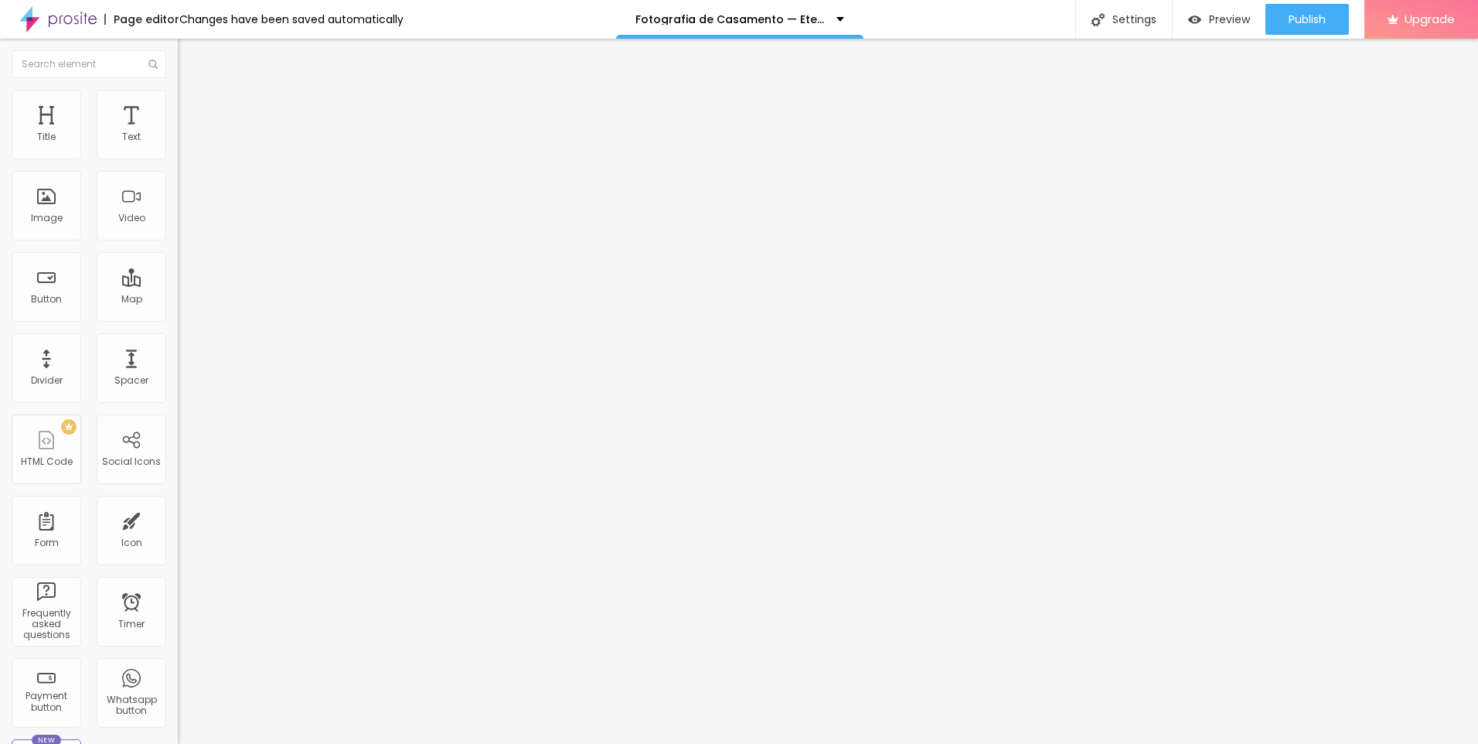
type input "34"
type input "30"
type input "26"
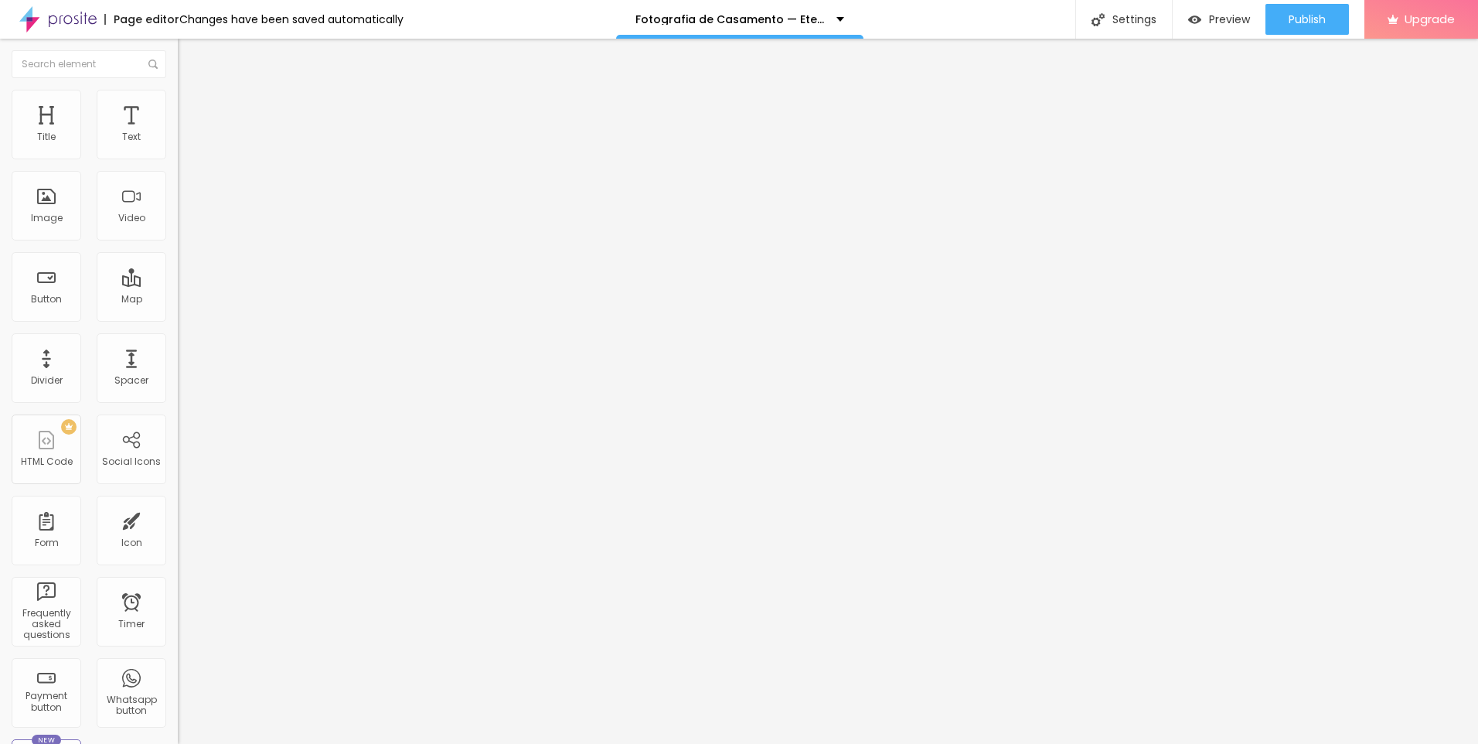
type input "21"
type input "16"
type input "12"
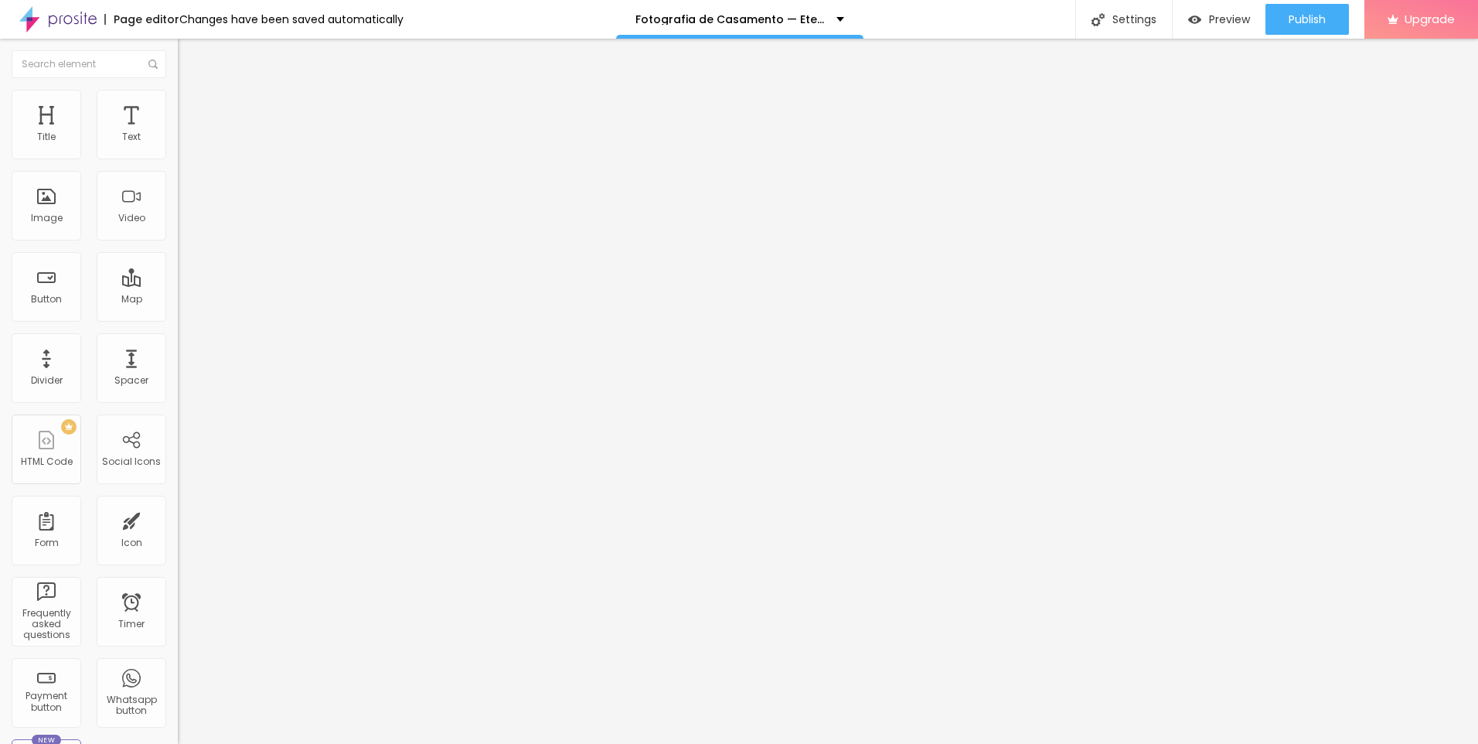
type input "12"
type input "9"
type input "7"
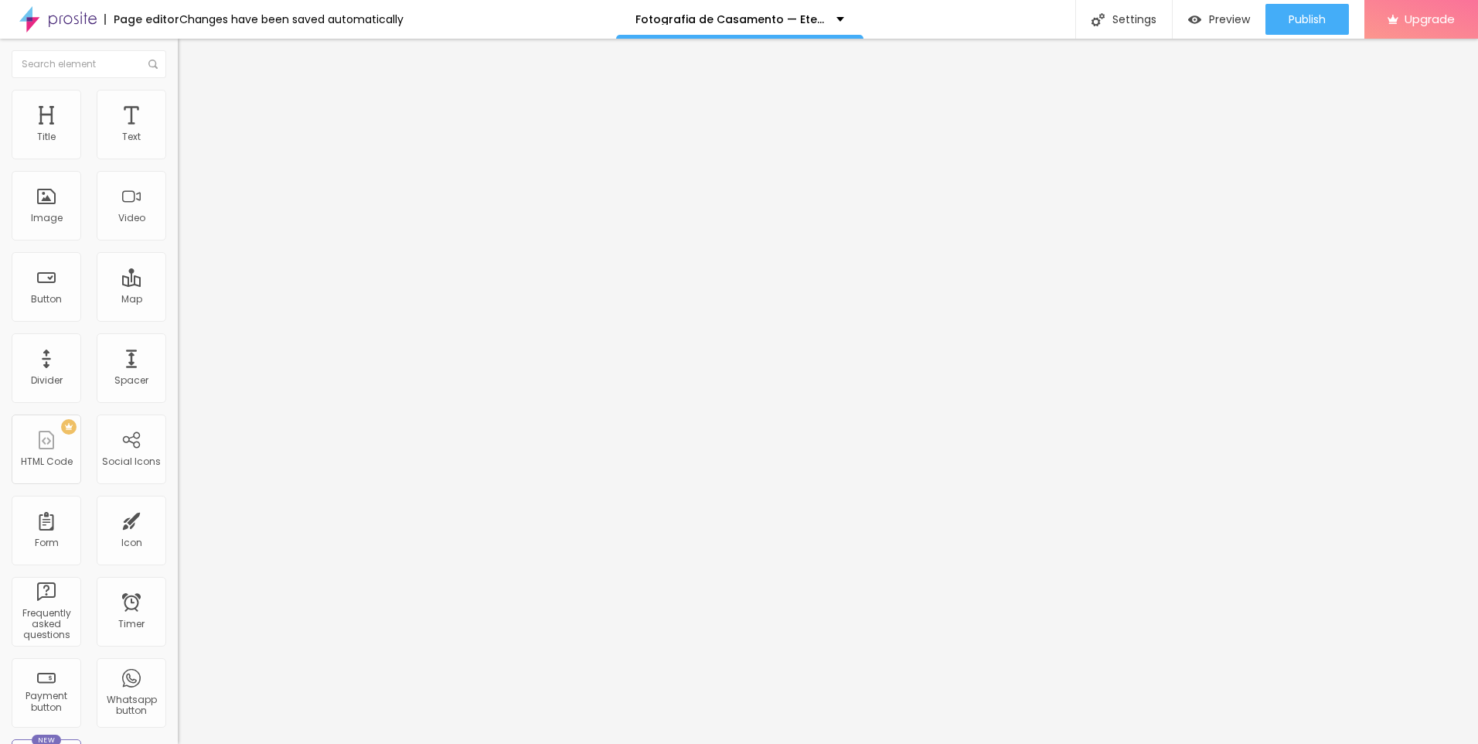
type input "6"
type input "5"
type input "4"
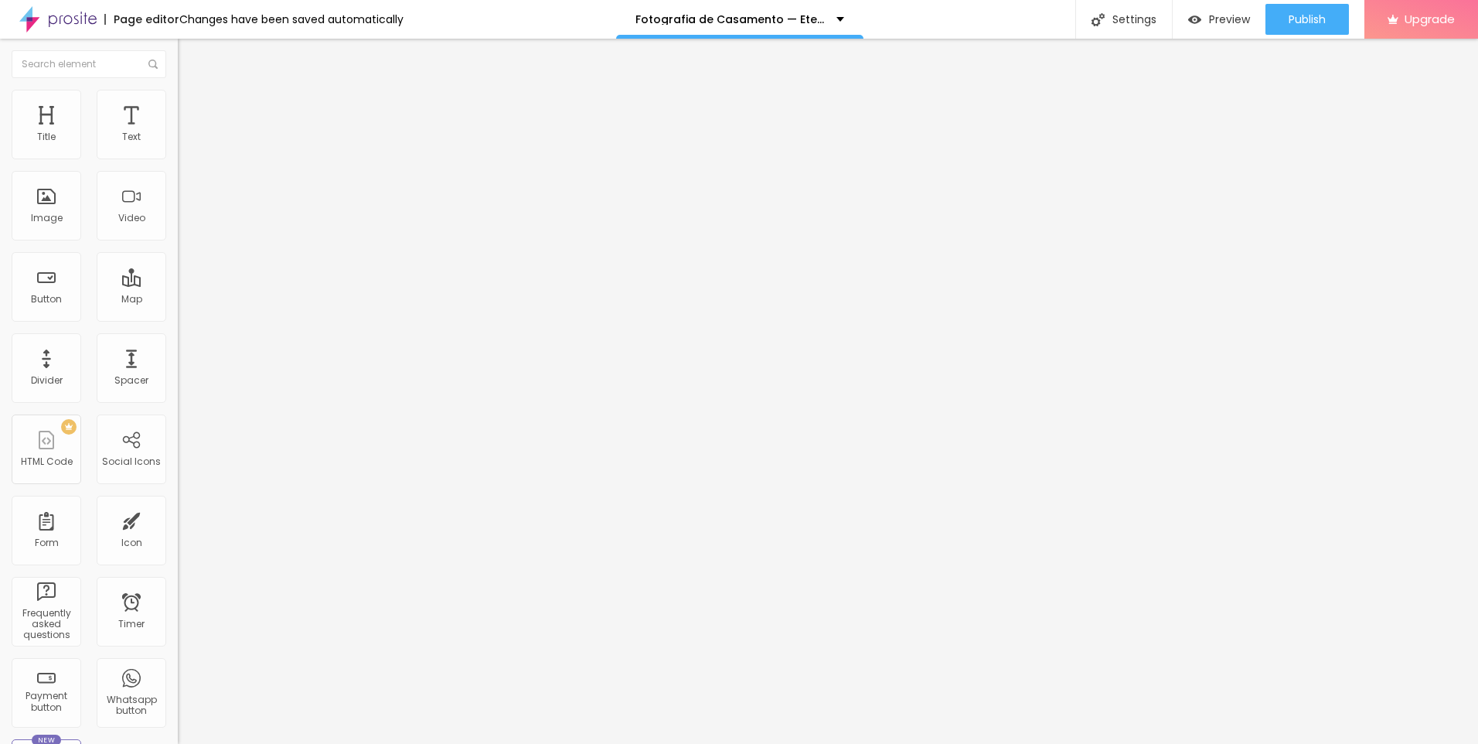
type input "4"
type input "2"
click at [178, 503] on input "range" at bounding box center [228, 509] width 100 height 12
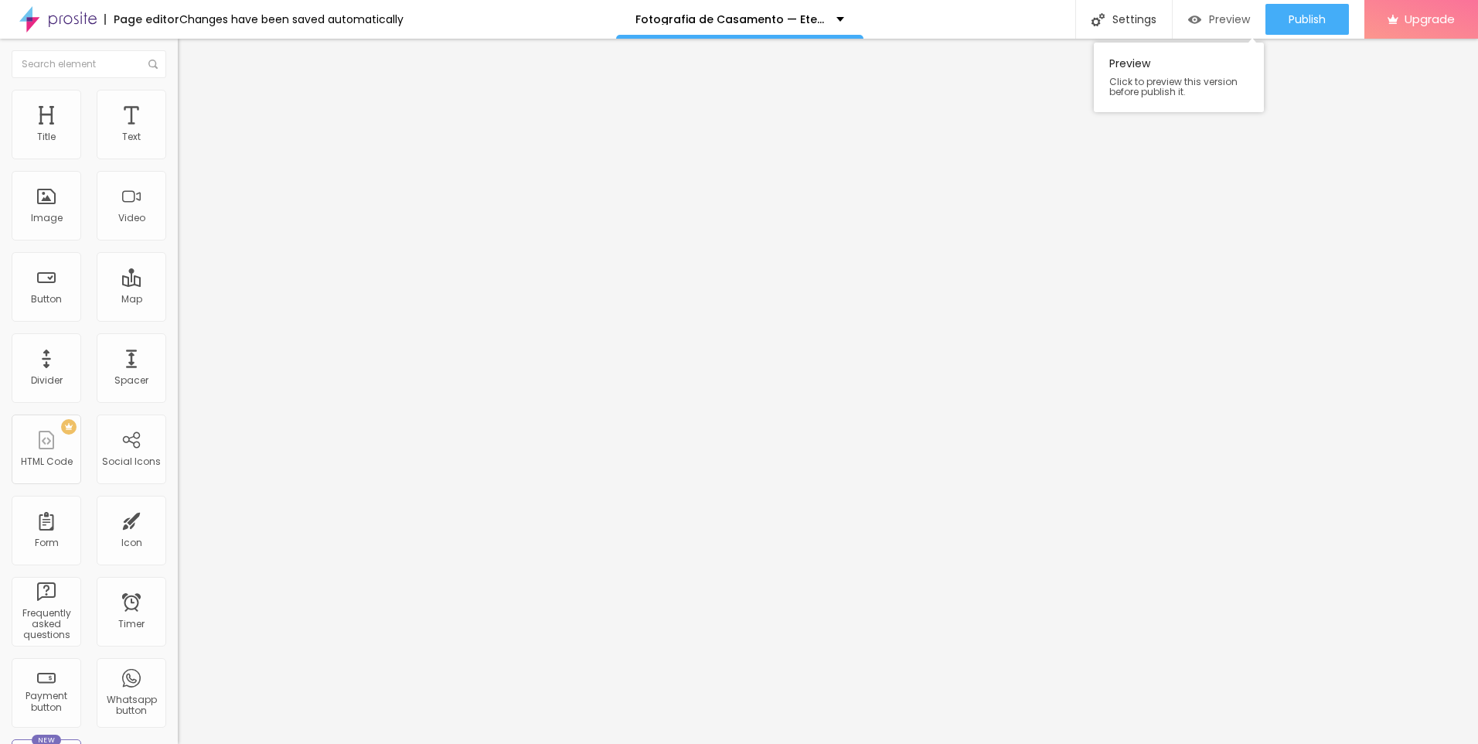
click at [1221, 22] on span "Preview" at bounding box center [1229, 19] width 41 height 12
click at [1307, 19] on span "Publish" at bounding box center [1307, 19] width 37 height 12
click at [178, 170] on button "Connect" at bounding box center [226, 154] width 97 height 31
click at [1279, 21] on button "Publish" at bounding box center [1306, 19] width 83 height 31
click at [189, 54] on img "button" at bounding box center [195, 56] width 12 height 12
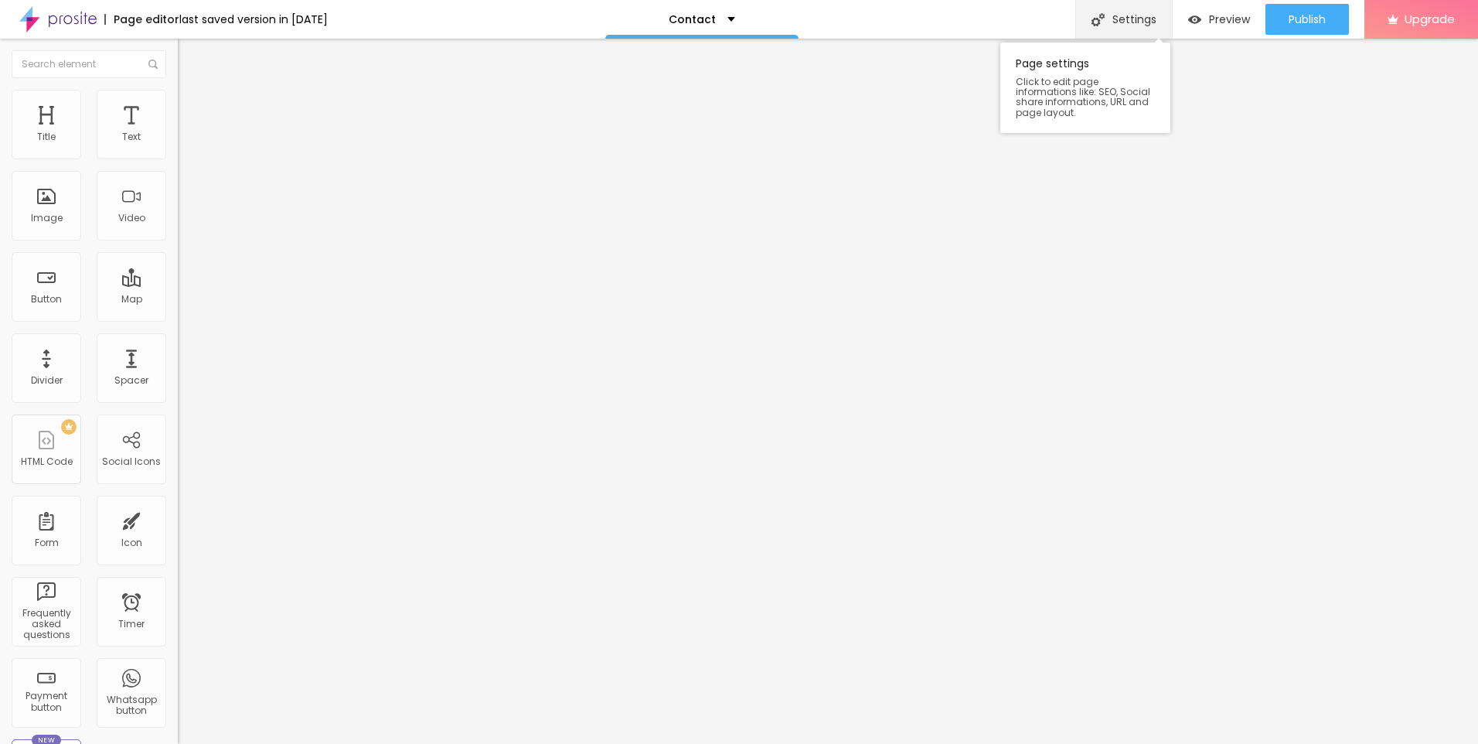
click at [1129, 8] on div "Settings" at bounding box center [1123, 19] width 97 height 39
drag, startPoint x: 672, startPoint y: 278, endPoint x: 543, endPoint y: 276, distance: 129.1
